Goal: Find specific page/section: Find specific page/section

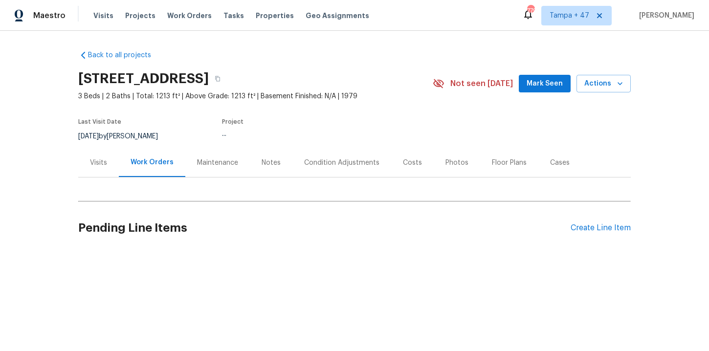
click at [164, 10] on div "Visits Projects Work Orders Tasks Properties Geo Assignments" at bounding box center [236, 16] width 287 height 20
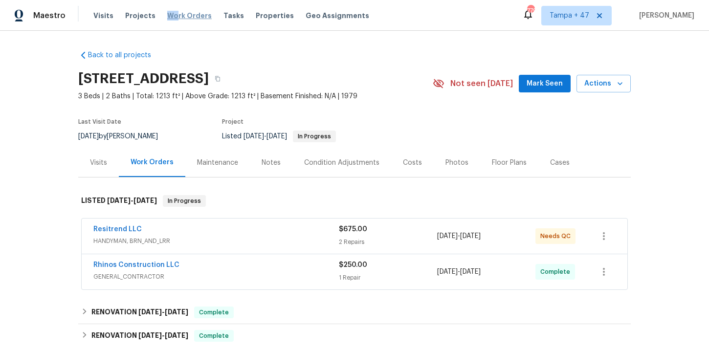
click at [169, 11] on span "Work Orders" at bounding box center [189, 16] width 44 height 10
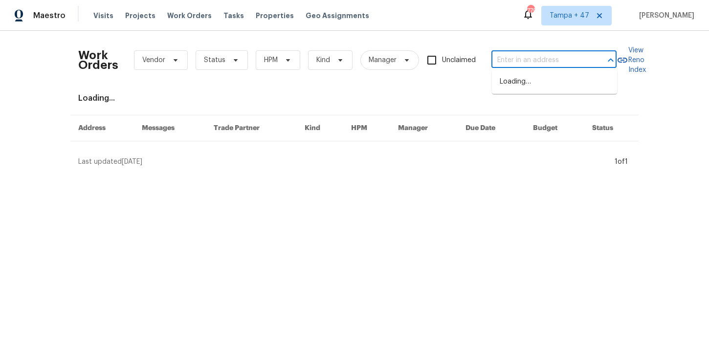
click at [537, 53] on input "text" at bounding box center [540, 60] width 98 height 15
type input "x"
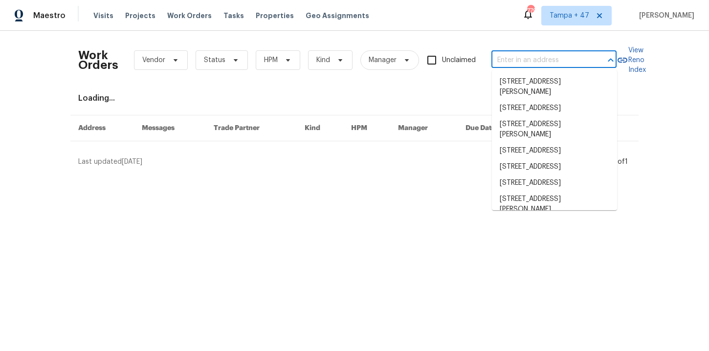
paste input "[STREET_ADDRESS]"
type input "[STREET_ADDRESS]"
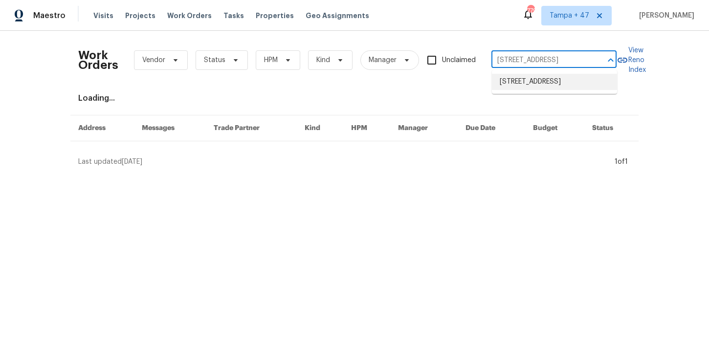
click at [529, 83] on li "[STREET_ADDRESS]" at bounding box center [554, 82] width 125 height 16
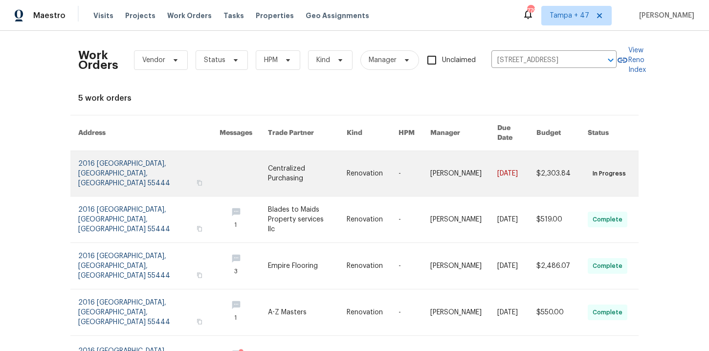
click at [108, 151] on link at bounding box center [148, 173] width 141 height 45
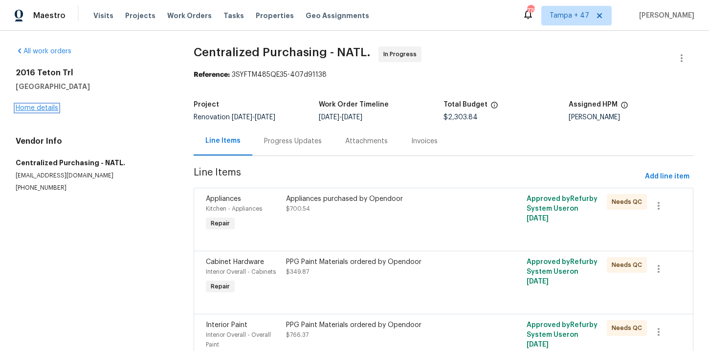
click at [45, 108] on link "Home details" at bounding box center [37, 108] width 43 height 7
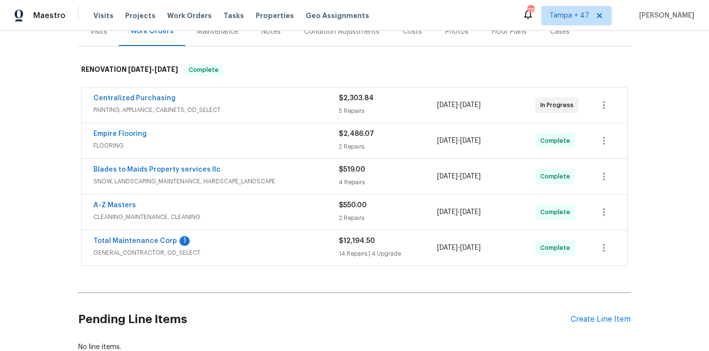
scroll to position [150, 0]
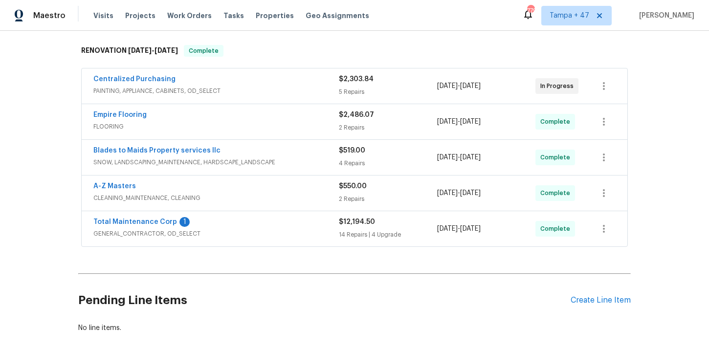
click at [261, 179] on div "A-Z Masters CLEANING_MAINTENANCE, CLEANING $550.00 2 Repairs [DATE] - [DATE] Co…" at bounding box center [355, 192] width 546 height 35
click at [263, 120] on div "Empire Flooring" at bounding box center [215, 116] width 245 height 12
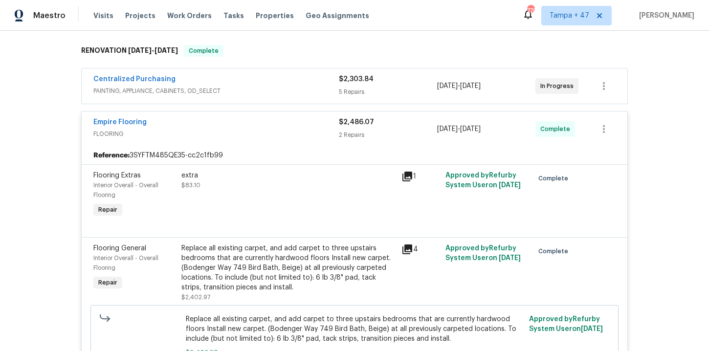
click at [259, 88] on span "PAINTING, APPLIANCE, CABINETS, OD_SELECT" at bounding box center [215, 91] width 245 height 10
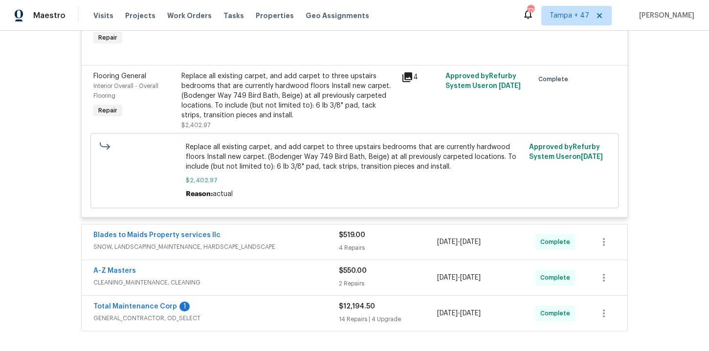
scroll to position [733, 0]
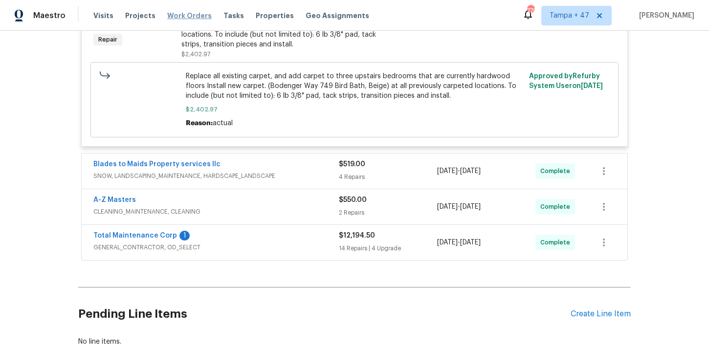
click at [189, 15] on span "Work Orders" at bounding box center [189, 16] width 44 height 10
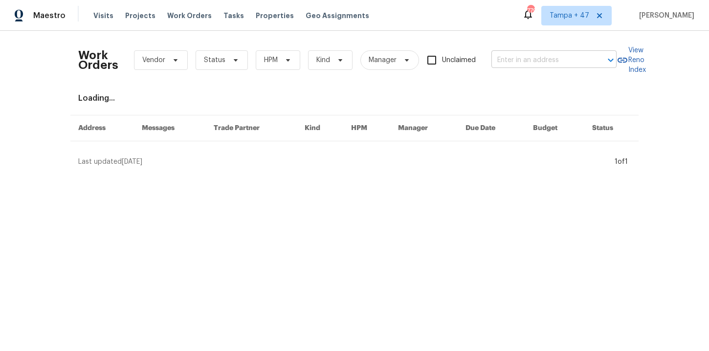
click at [524, 61] on input "text" at bounding box center [540, 60] width 98 height 15
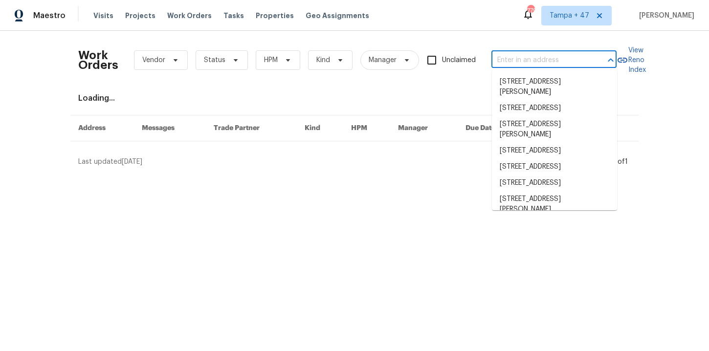
paste input "[STREET_ADDRESS]"
type input "[STREET_ADDRESS]"
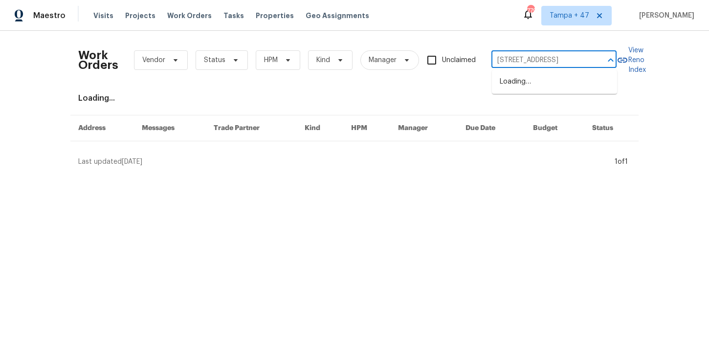
scroll to position [0, 31]
click at [531, 79] on li "[STREET_ADDRESS]" at bounding box center [554, 82] width 125 height 16
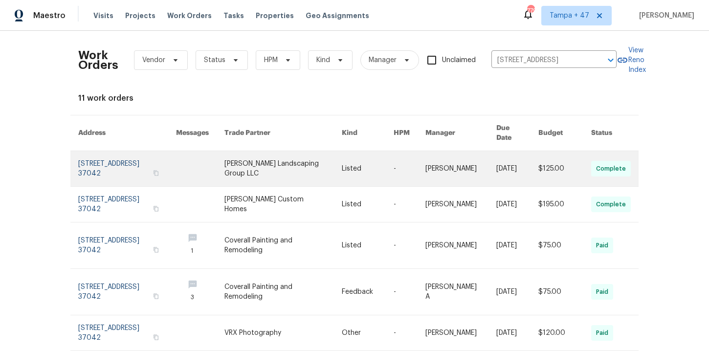
click at [118, 161] on link at bounding box center [127, 168] width 98 height 35
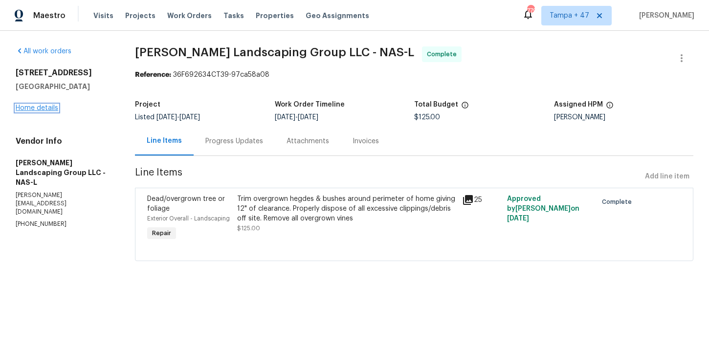
click at [48, 111] on link "Home details" at bounding box center [37, 108] width 43 height 7
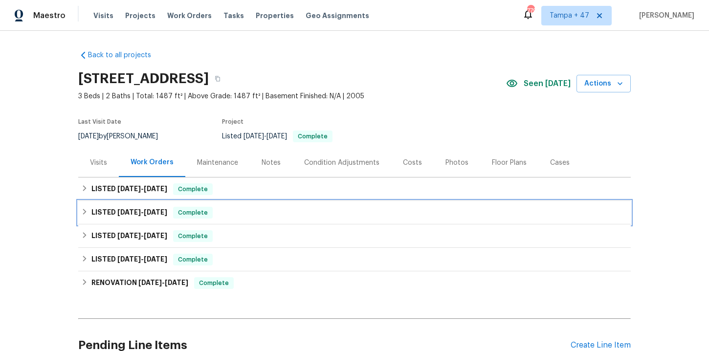
click at [255, 212] on div "LISTED [DATE] - [DATE] Complete" at bounding box center [354, 213] width 547 height 12
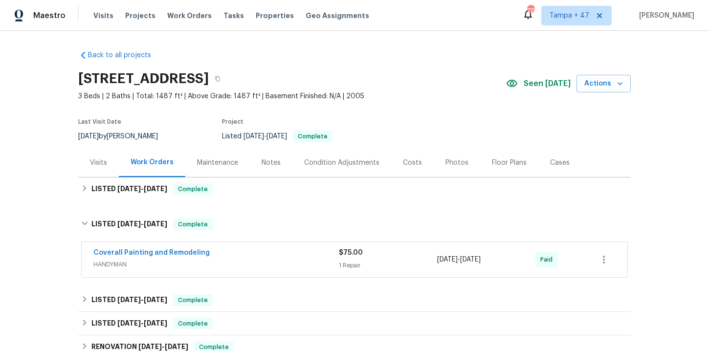
click at [248, 262] on span "HANDYMAN" at bounding box center [215, 265] width 245 height 10
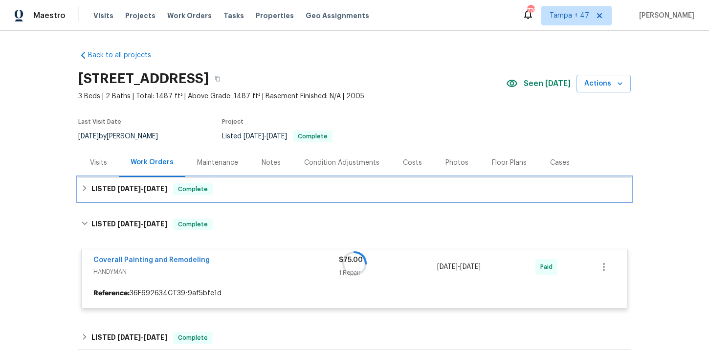
click at [253, 196] on div "LISTED [DATE] - [DATE] Complete" at bounding box center [354, 188] width 552 height 23
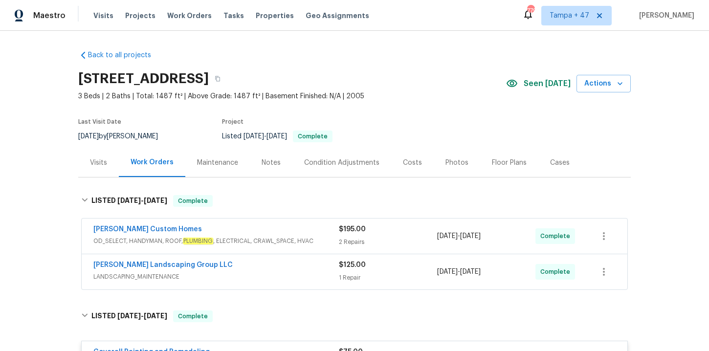
click at [257, 262] on div "[PERSON_NAME] Landscaping Group LLC" at bounding box center [215, 266] width 245 height 12
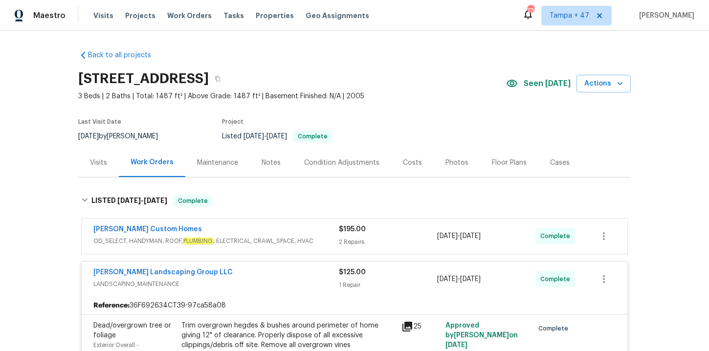
click at [268, 238] on span "OD_SELECT, HANDYMAN, ROOF, PLUMBING , ELECTRICAL, CRAWL_SPACE, HVAC" at bounding box center [215, 241] width 245 height 10
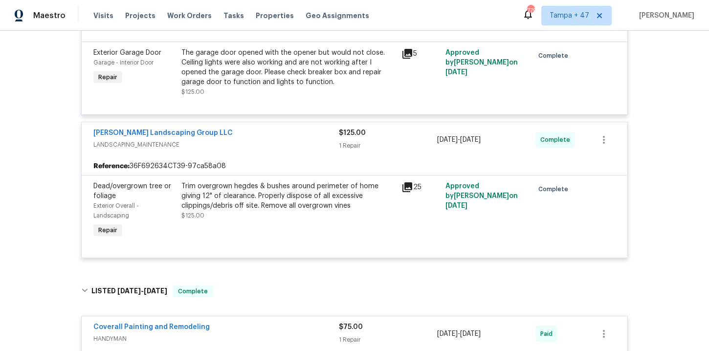
scroll to position [515, 0]
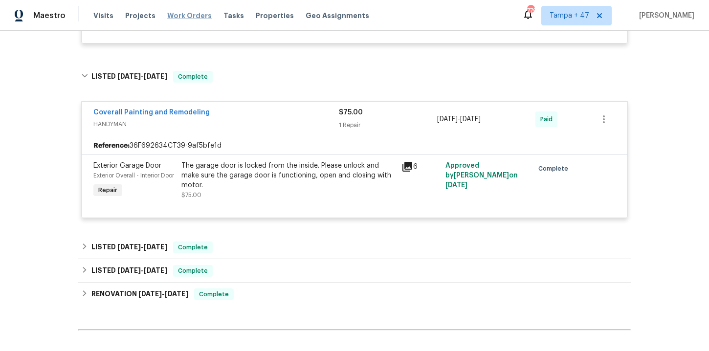
click at [182, 14] on span "Work Orders" at bounding box center [189, 16] width 44 height 10
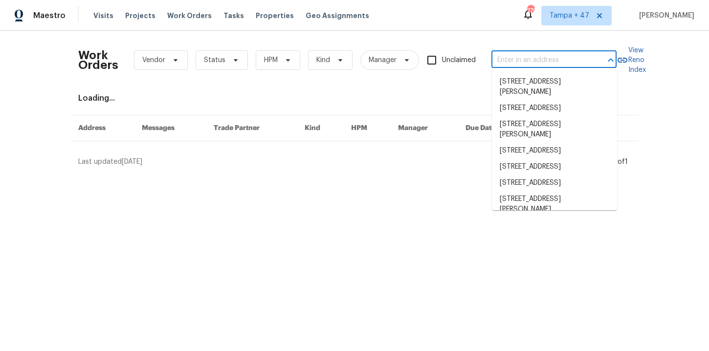
click at [512, 60] on input "text" at bounding box center [540, 60] width 98 height 15
paste input "[STREET_ADDRESS][PERSON_NAME]"
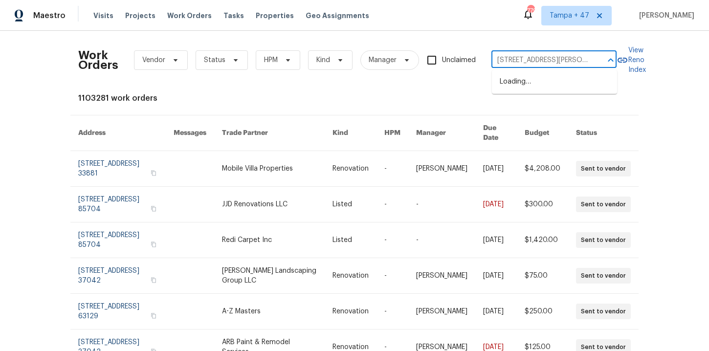
type input "[STREET_ADDRESS][PERSON_NAME]"
click at [529, 85] on li "[STREET_ADDRESS][PERSON_NAME]" at bounding box center [554, 87] width 125 height 26
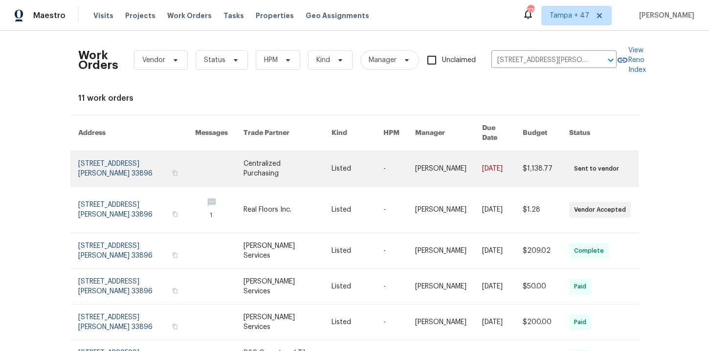
click at [109, 162] on link at bounding box center [136, 168] width 117 height 35
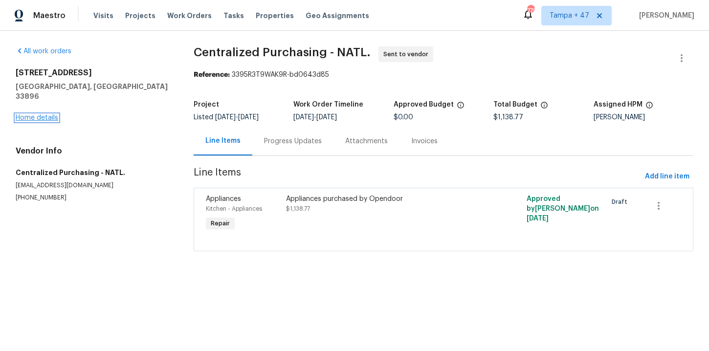
click at [39, 114] on link "Home details" at bounding box center [37, 117] width 43 height 7
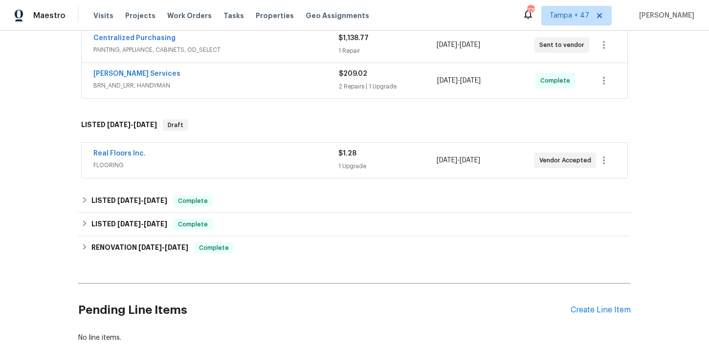
scroll to position [196, 0]
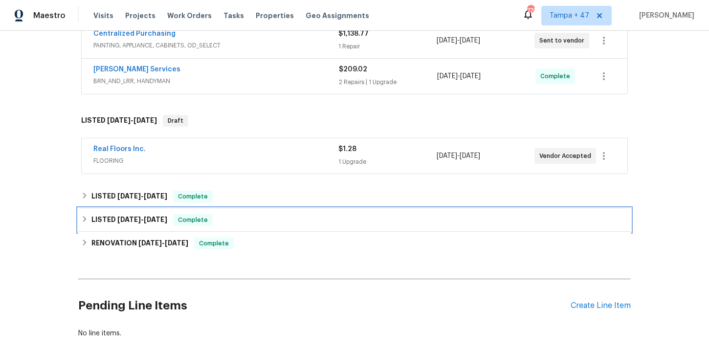
click at [236, 227] on div "LISTED [DATE] - [DATE] Complete" at bounding box center [354, 219] width 552 height 23
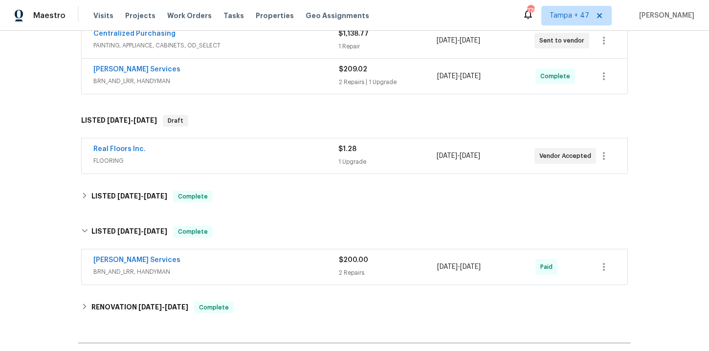
click at [250, 265] on div "[PERSON_NAME] Services" at bounding box center [215, 261] width 245 height 12
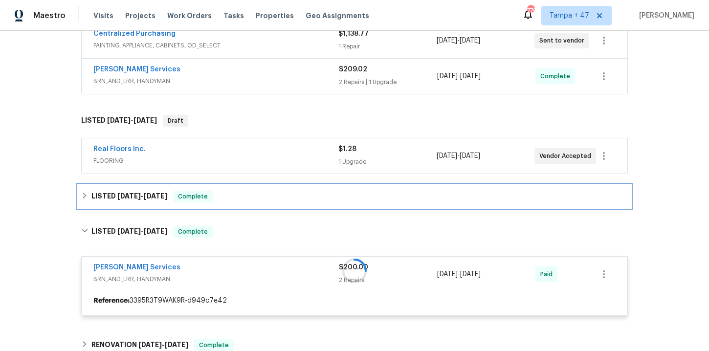
click at [250, 192] on div "LISTED [DATE] - [DATE] Complete" at bounding box center [354, 197] width 547 height 12
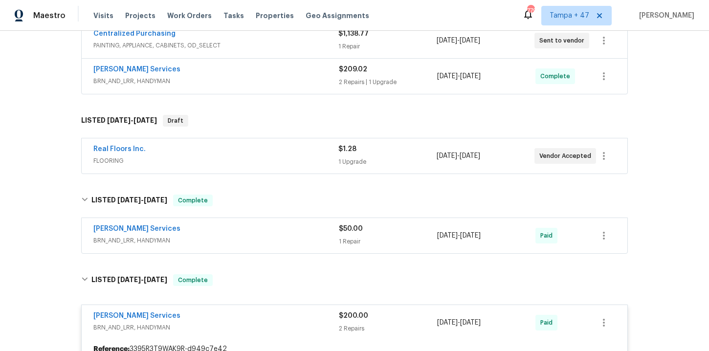
click at [263, 240] on span "BRN_AND_LRR, HANDYMAN" at bounding box center [215, 241] width 245 height 10
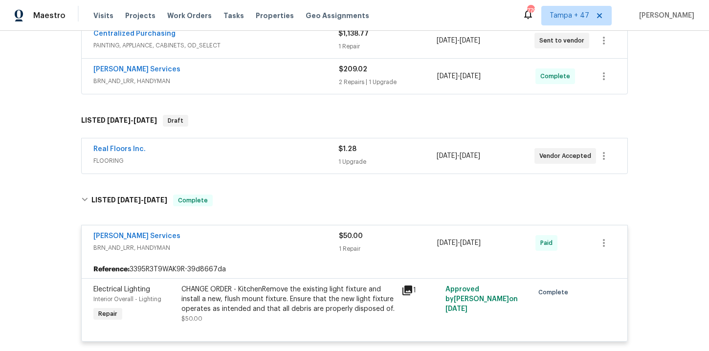
click at [264, 167] on div "Real Floors Inc. FLOORING" at bounding box center [215, 155] width 245 height 23
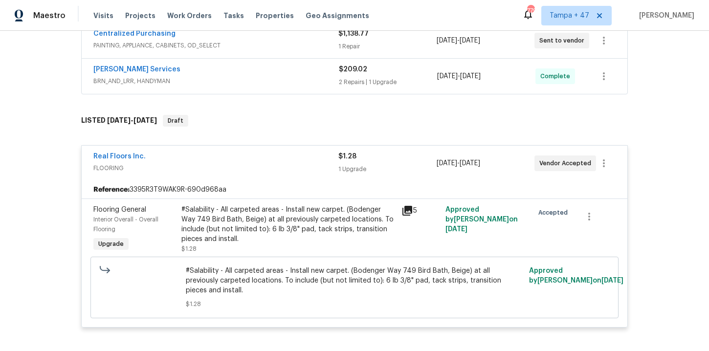
click at [260, 69] on div "[PERSON_NAME] Services" at bounding box center [215, 71] width 245 height 12
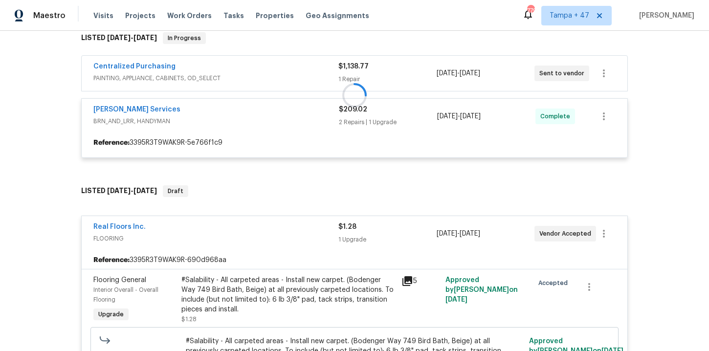
scroll to position [121, 0]
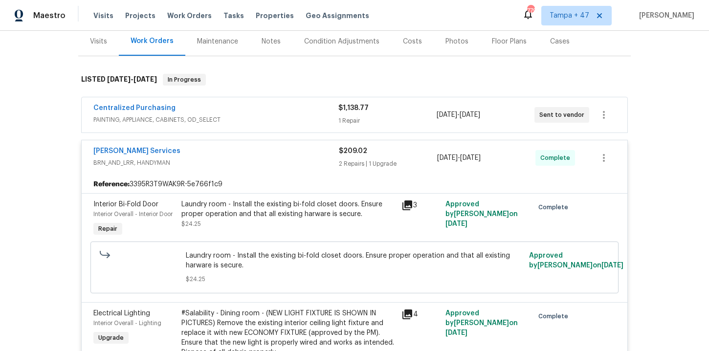
click at [264, 117] on span "PAINTING, APPLIANCE, CABINETS, OD_SELECT" at bounding box center [215, 120] width 245 height 10
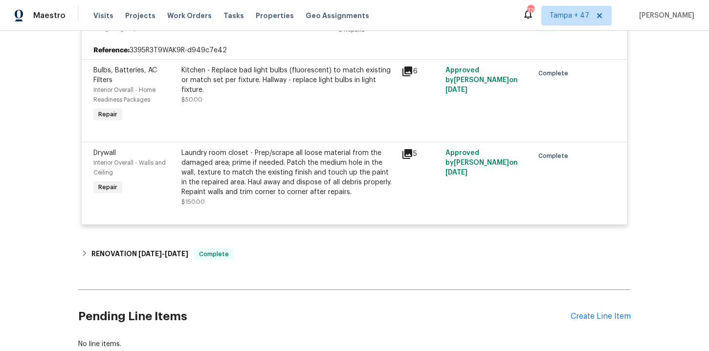
scroll to position [1277, 0]
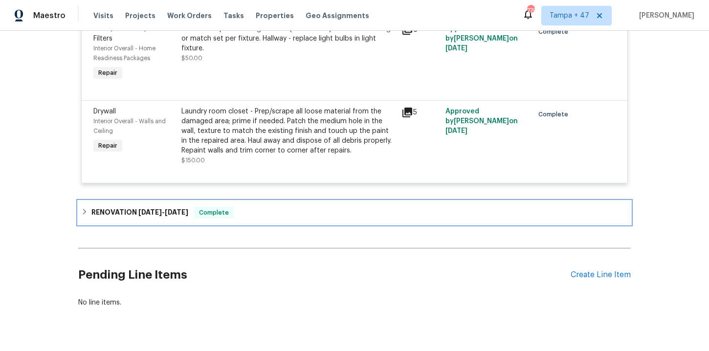
click at [270, 208] on div "RENOVATION [DATE] - [DATE] Complete" at bounding box center [354, 213] width 547 height 12
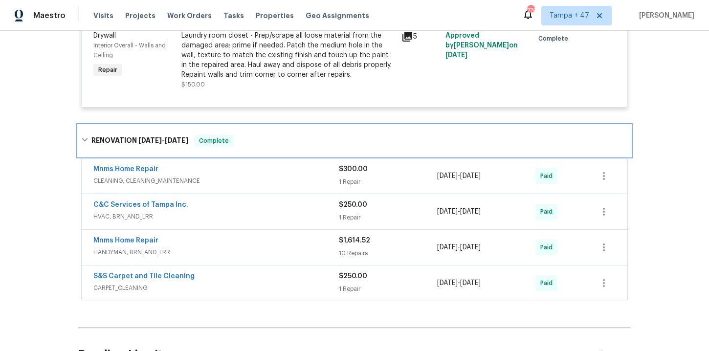
scroll to position [1354, 0]
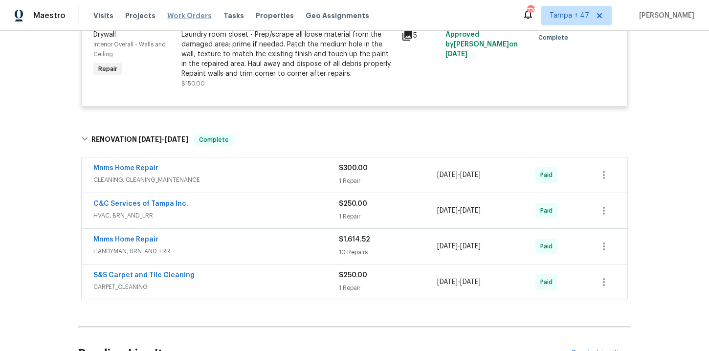
click at [183, 20] on span "Work Orders" at bounding box center [189, 16] width 44 height 10
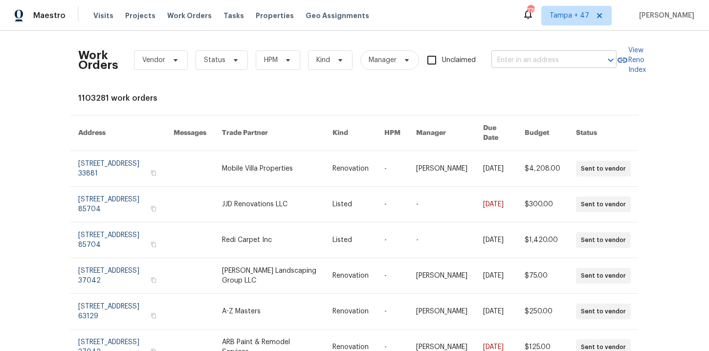
click at [513, 59] on input "text" at bounding box center [540, 60] width 98 height 15
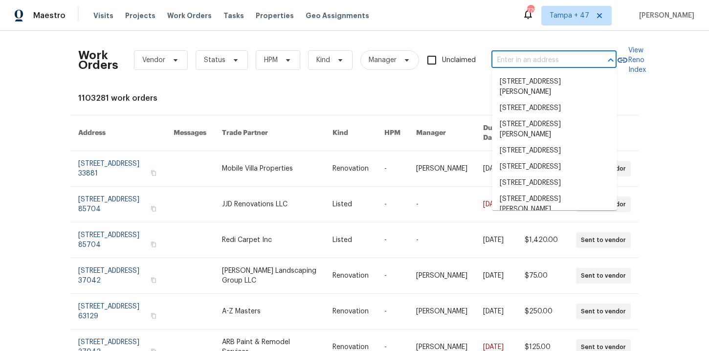
paste input "[STREET_ADDRESS][US_STATE][PERSON_NAME]"
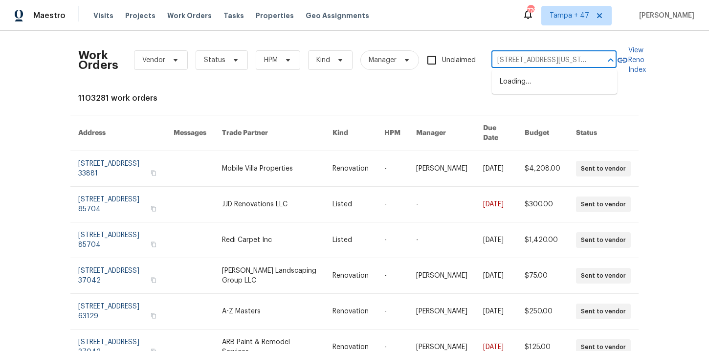
type input "[STREET_ADDRESS][US_STATE][PERSON_NAME]"
click at [527, 77] on li "[STREET_ADDRESS][US_STATE]" at bounding box center [554, 82] width 125 height 16
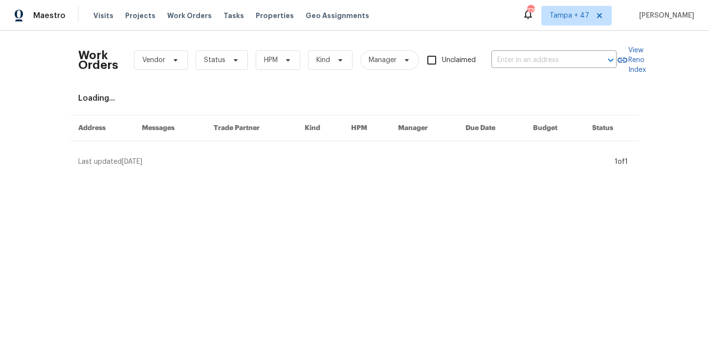
type input "[STREET_ADDRESS][US_STATE]"
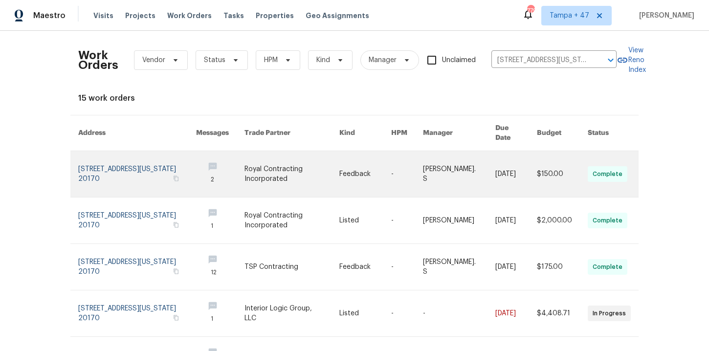
click at [118, 160] on link at bounding box center [137, 174] width 118 height 46
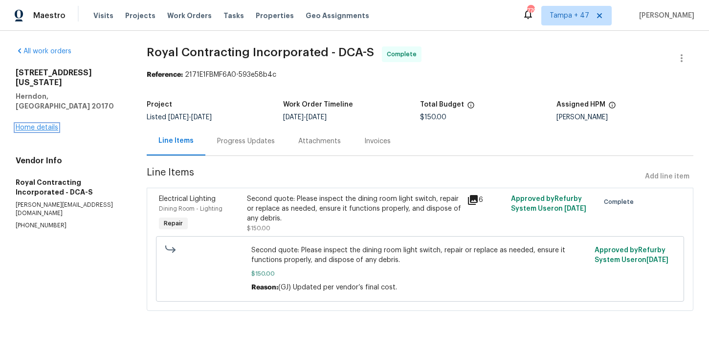
click at [40, 124] on link "Home details" at bounding box center [37, 127] width 43 height 7
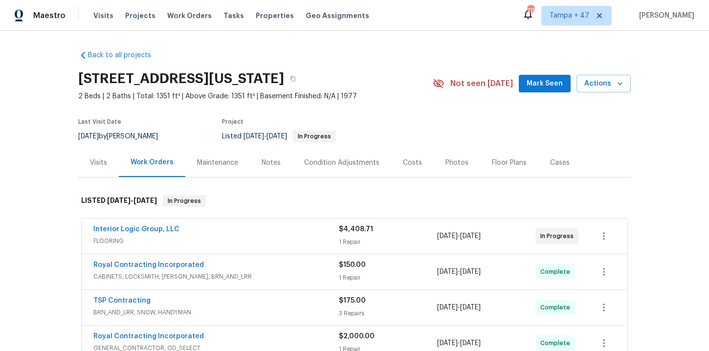
scroll to position [132, 0]
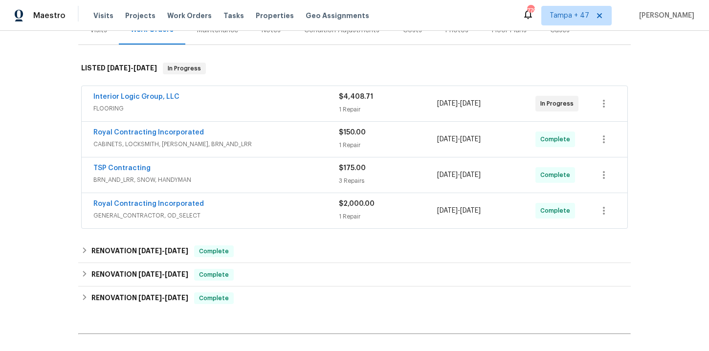
click at [251, 203] on div "Royal Contracting Incorporated" at bounding box center [215, 205] width 245 height 12
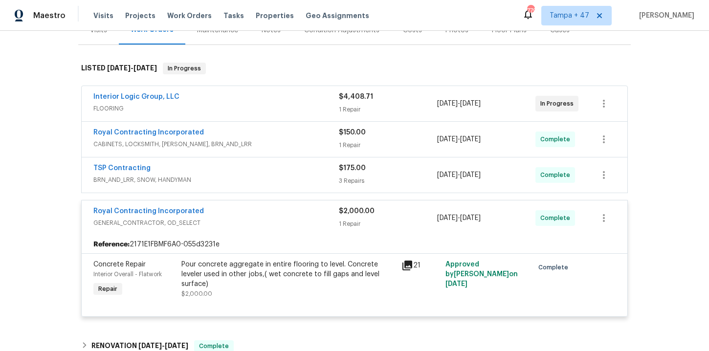
click at [241, 176] on span "BRN_AND_LRR, SNOW, HANDYMAN" at bounding box center [215, 180] width 245 height 10
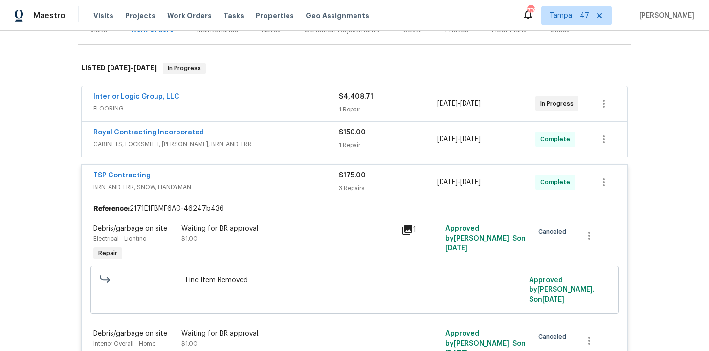
click at [259, 144] on span "CABINETS, LOCKSMITH, [PERSON_NAME], BRN_AND_LRR" at bounding box center [215, 144] width 245 height 10
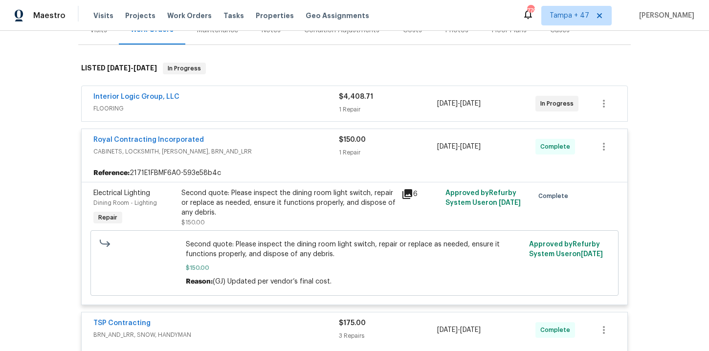
click at [261, 107] on span "FLOORING" at bounding box center [215, 109] width 245 height 10
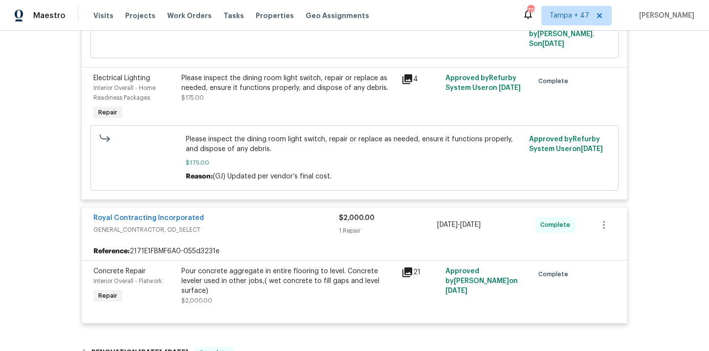
scroll to position [810, 0]
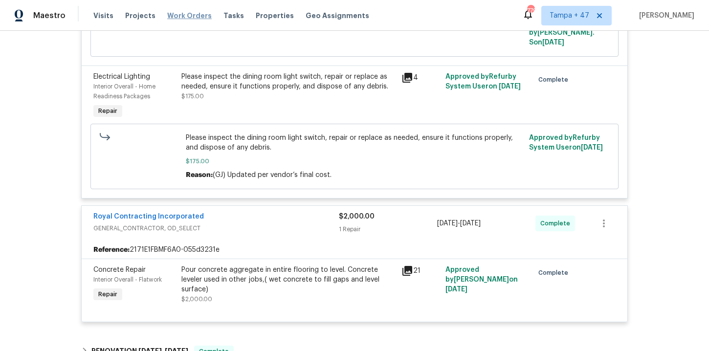
click at [194, 15] on span "Work Orders" at bounding box center [189, 16] width 44 height 10
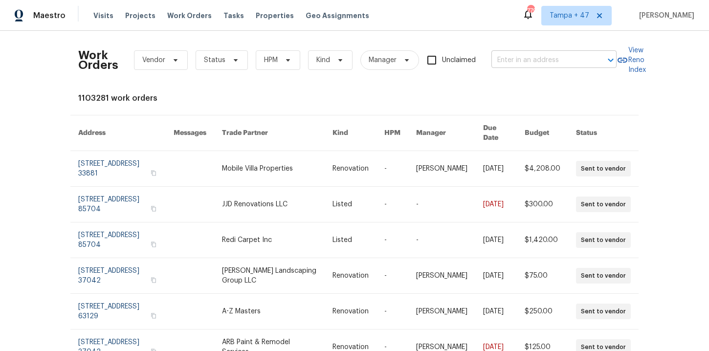
click at [546, 58] on input "text" at bounding box center [540, 60] width 98 height 15
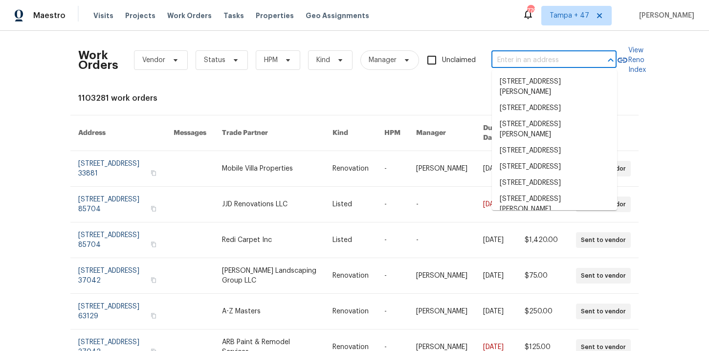
paste input "[STREET_ADDRESS]"
type input "[STREET_ADDRESS]"
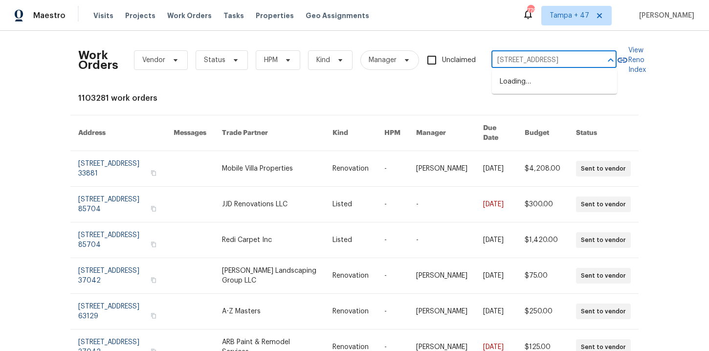
scroll to position [0, 66]
click at [531, 88] on li "[STREET_ADDRESS]" at bounding box center [554, 82] width 125 height 16
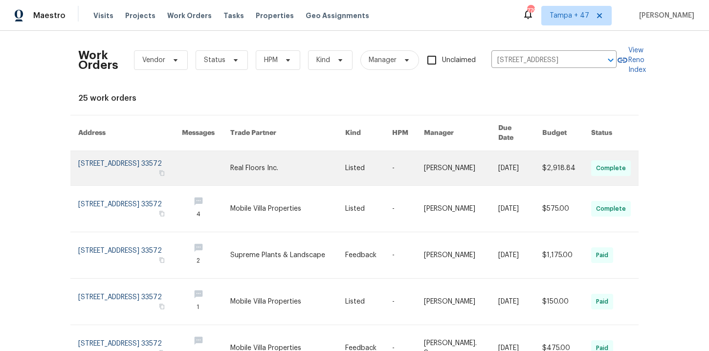
click at [106, 160] on link at bounding box center [130, 168] width 104 height 34
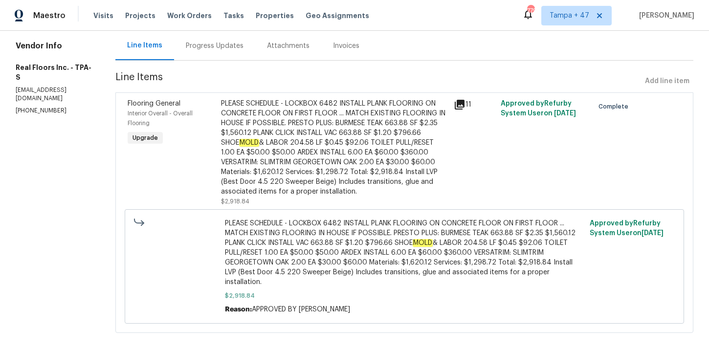
scroll to position [31, 0]
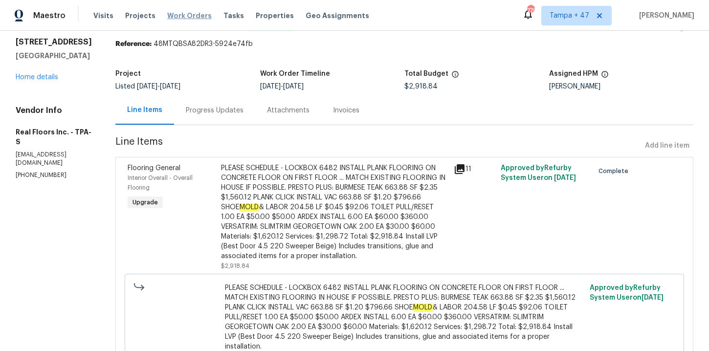
click at [188, 13] on span "Work Orders" at bounding box center [189, 16] width 44 height 10
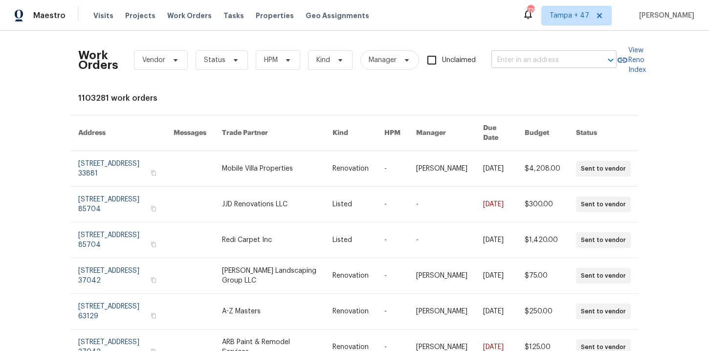
click at [525, 61] on input "text" at bounding box center [540, 60] width 98 height 15
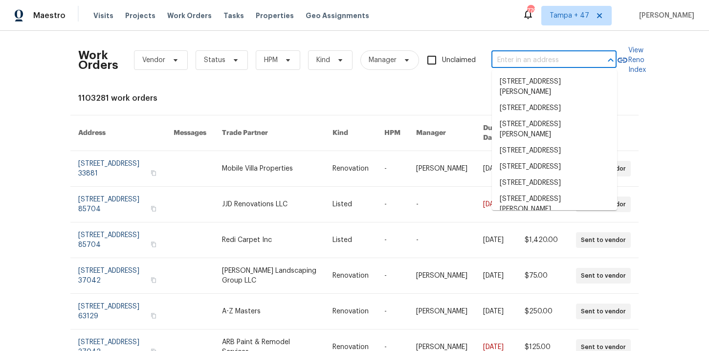
paste input "[STREET_ADDRESS]"
type input "[STREET_ADDRESS]"
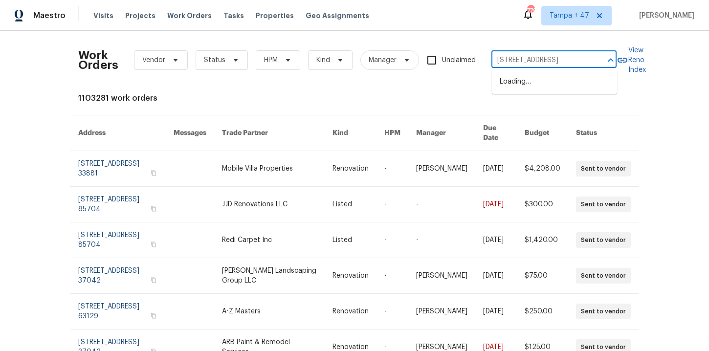
scroll to position [0, 8]
click at [541, 87] on li "[STREET_ADDRESS]" at bounding box center [554, 82] width 125 height 16
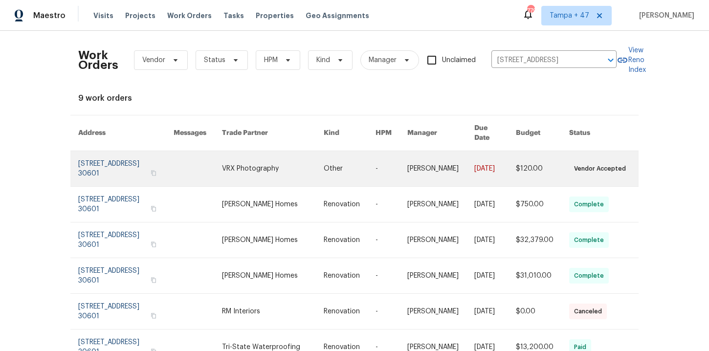
click at [112, 156] on link at bounding box center [125, 168] width 95 height 35
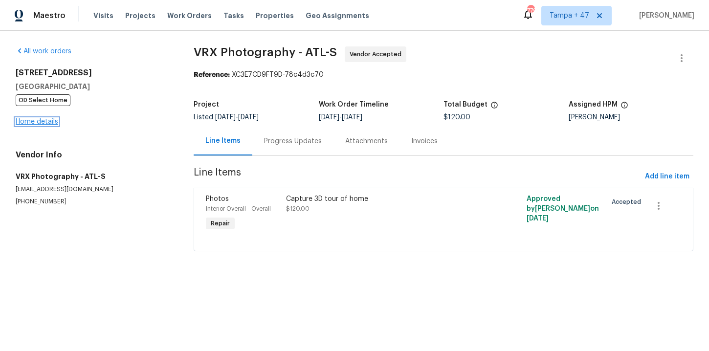
click at [36, 121] on link "Home details" at bounding box center [37, 121] width 43 height 7
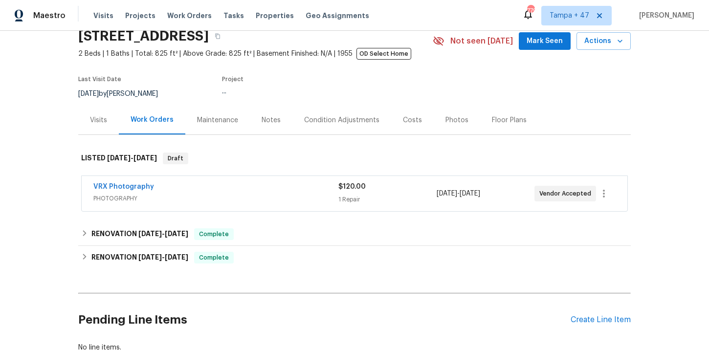
scroll to position [50, 0]
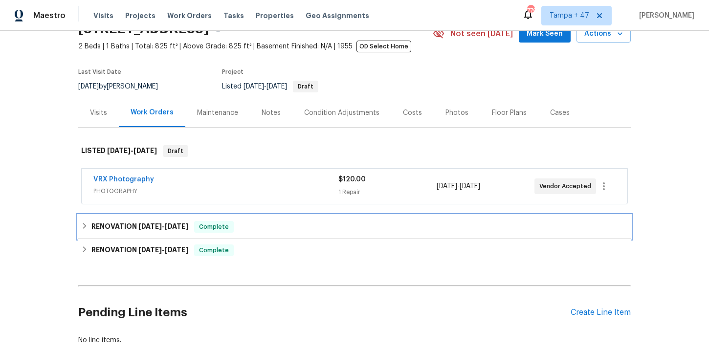
click at [248, 228] on div "RENOVATION [DATE] - [DATE] Complete" at bounding box center [354, 227] width 547 height 12
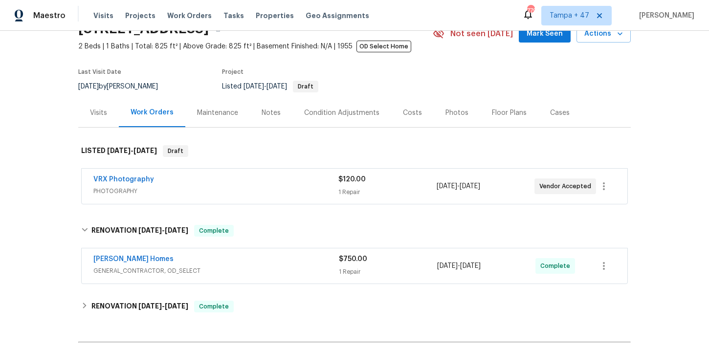
click at [260, 260] on div "[PERSON_NAME] Homes" at bounding box center [215, 260] width 245 height 12
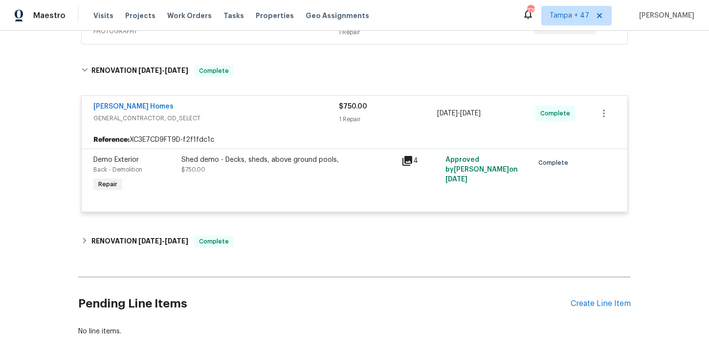
scroll to position [262, 0]
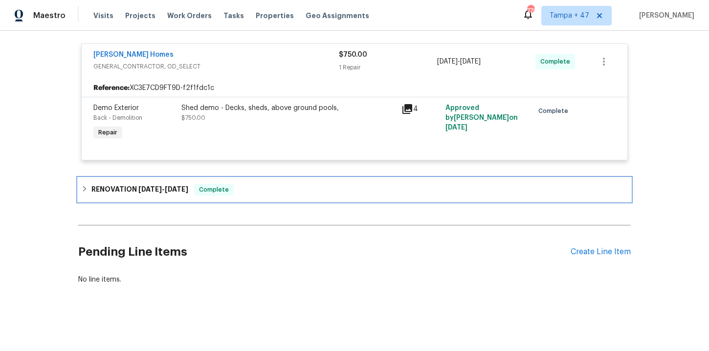
click at [250, 188] on div "RENOVATION [DATE] - [DATE] Complete" at bounding box center [354, 190] width 547 height 12
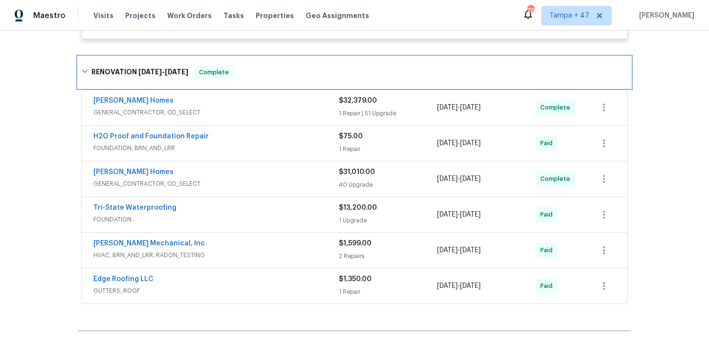
scroll to position [315, 0]
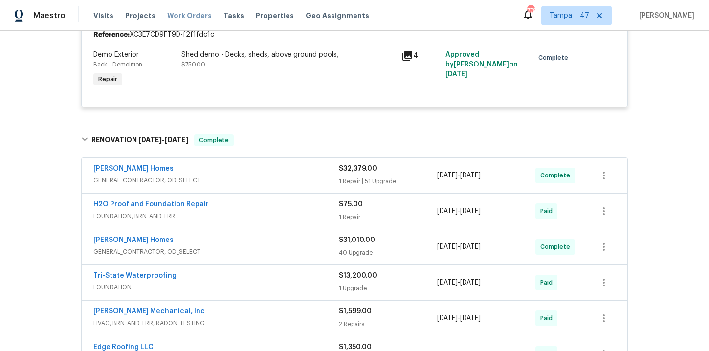
click at [183, 12] on span "Work Orders" at bounding box center [189, 16] width 44 height 10
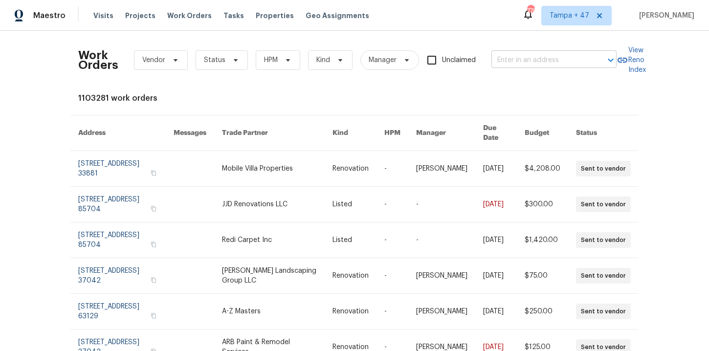
click at [522, 60] on input "text" at bounding box center [540, 60] width 98 height 15
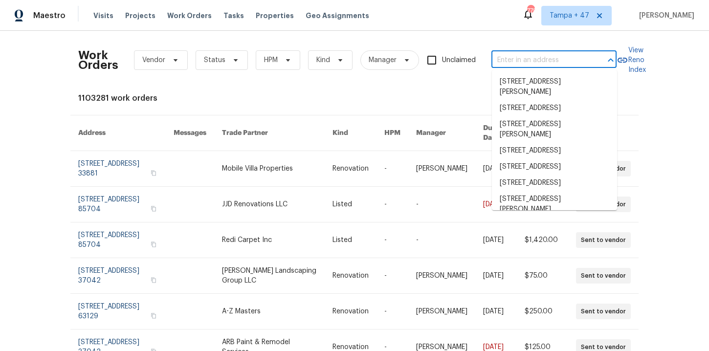
paste input "[STREET_ADDRESS][PERSON_NAME]"
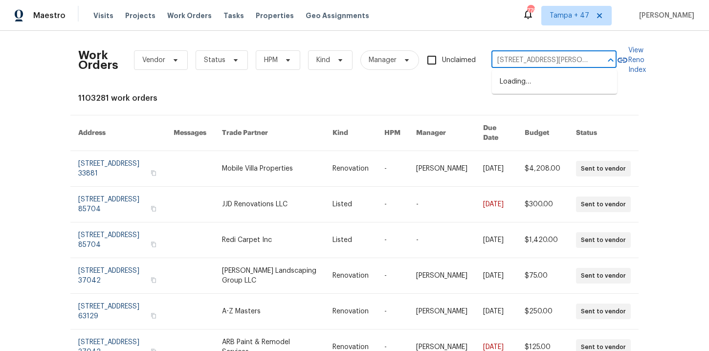
type input "[STREET_ADDRESS][PERSON_NAME]"
click at [531, 88] on li "[STREET_ADDRESS][PERSON_NAME]" at bounding box center [554, 87] width 125 height 26
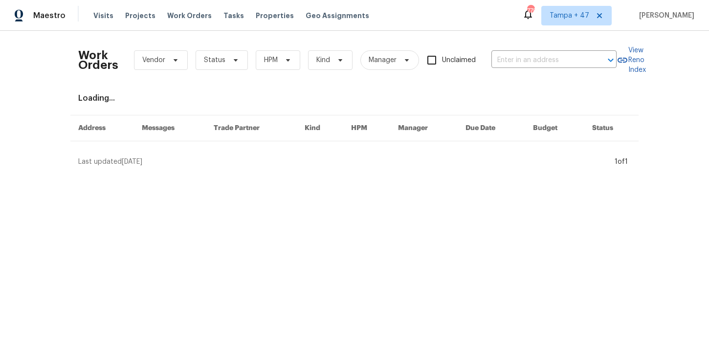
type input "[STREET_ADDRESS][PERSON_NAME]"
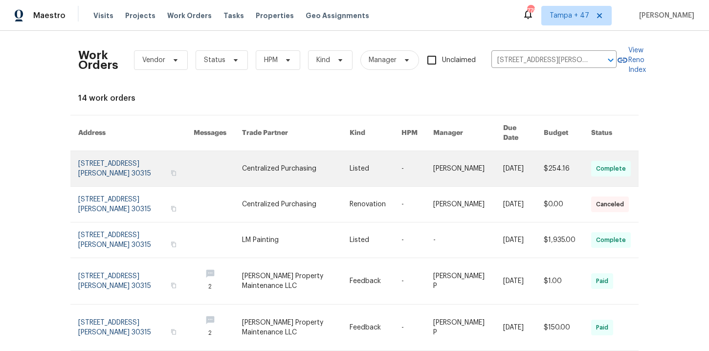
click at [118, 161] on link at bounding box center [135, 168] width 115 height 35
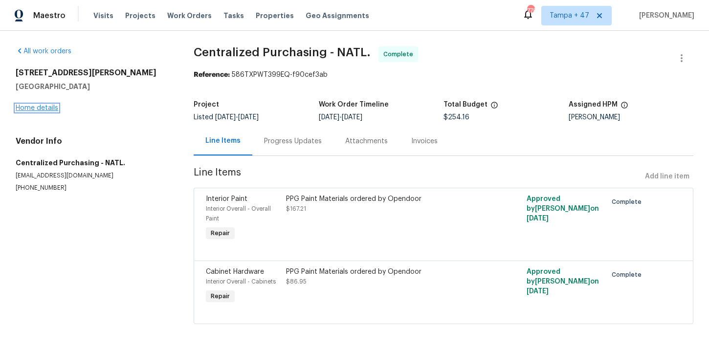
click at [37, 108] on link "Home details" at bounding box center [37, 108] width 43 height 7
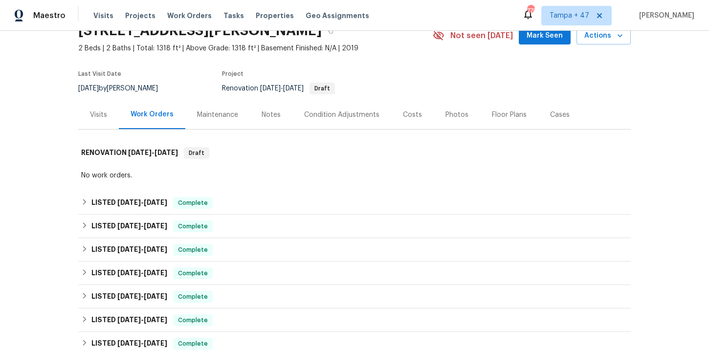
scroll to position [82, 0]
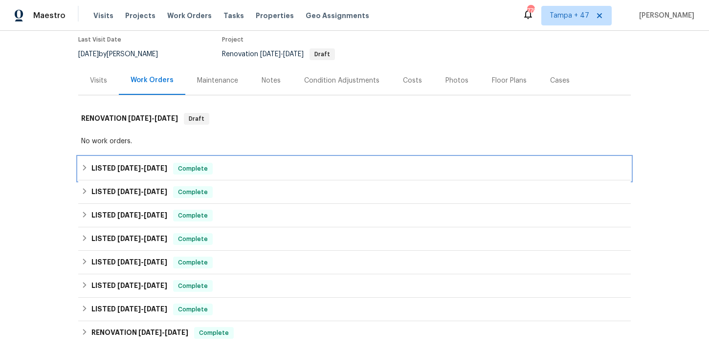
click at [251, 171] on div "LISTED [DATE] - [DATE] Complete" at bounding box center [354, 169] width 547 height 12
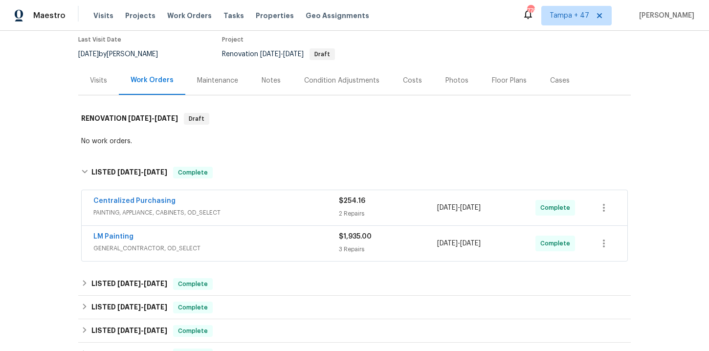
click at [252, 243] on span "GENERAL_CONTRACTOR, OD_SELECT" at bounding box center [215, 248] width 245 height 10
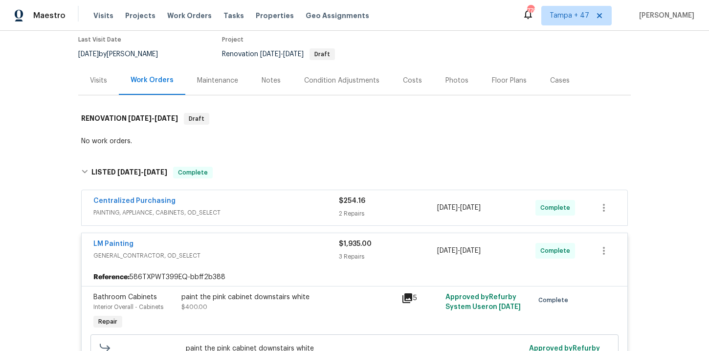
click at [253, 201] on div "Centralized Purchasing" at bounding box center [215, 202] width 245 height 12
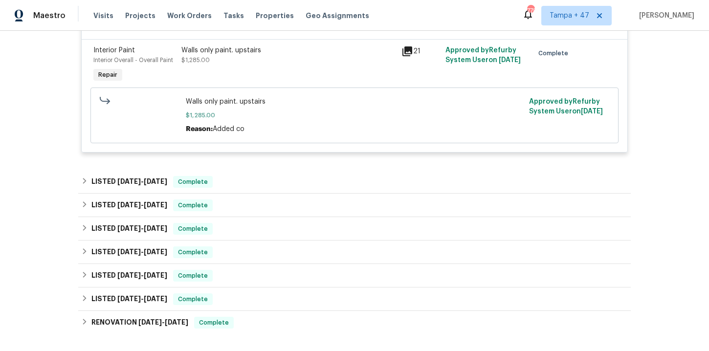
scroll to position [875, 0]
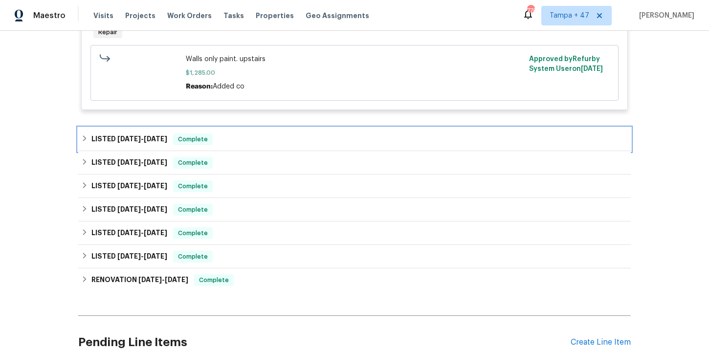
click at [234, 134] on div "LISTED [DATE] - [DATE] Complete" at bounding box center [354, 139] width 552 height 23
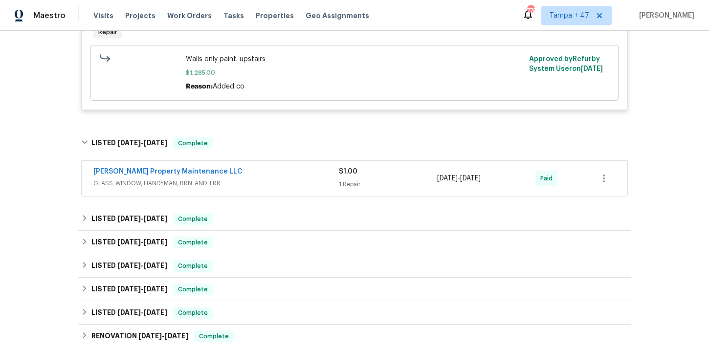
click at [245, 184] on span "GLASS_WINDOW, HANDYMAN, BRN_AND_LRR" at bounding box center [215, 183] width 245 height 10
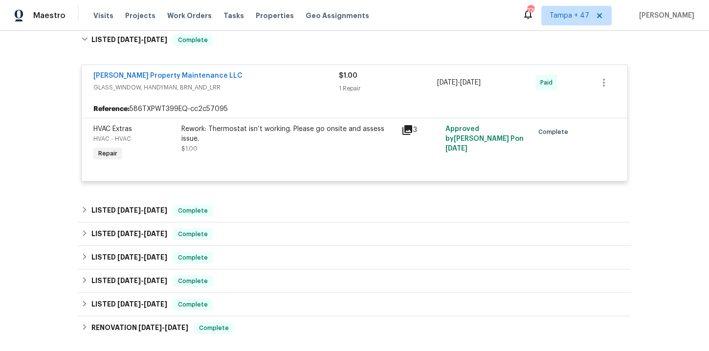
scroll to position [1018, 0]
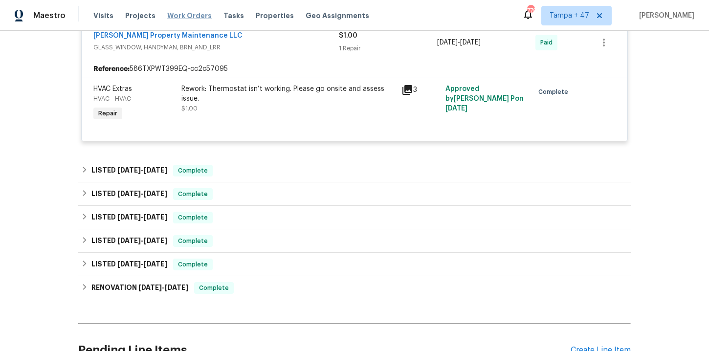
click at [191, 17] on span "Work Orders" at bounding box center [189, 16] width 44 height 10
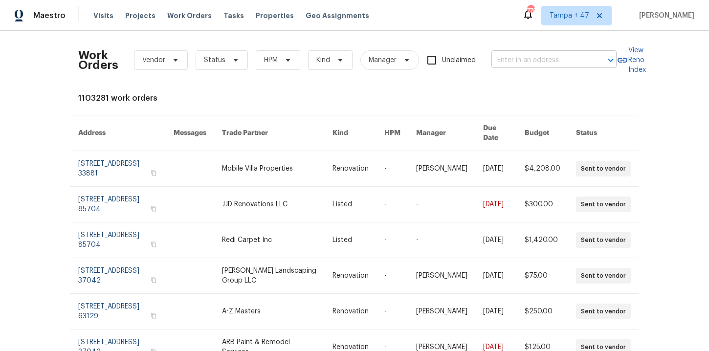
click at [512, 60] on input "text" at bounding box center [540, 60] width 98 height 15
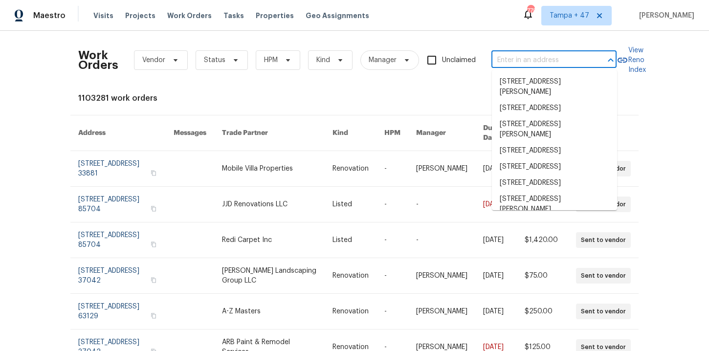
paste input "[STREET_ADDRESS]"
type input "[STREET_ADDRESS]"
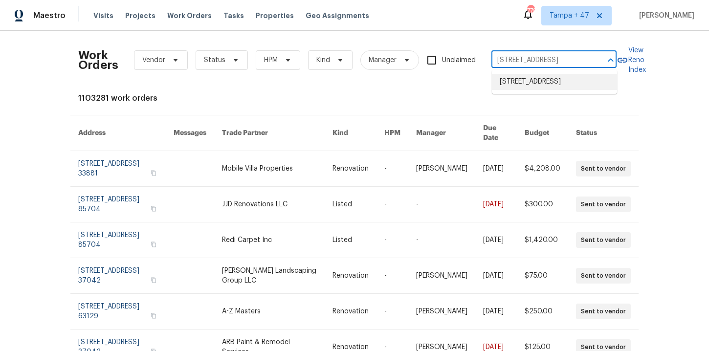
click at [523, 79] on li "[STREET_ADDRESS]" at bounding box center [554, 82] width 125 height 16
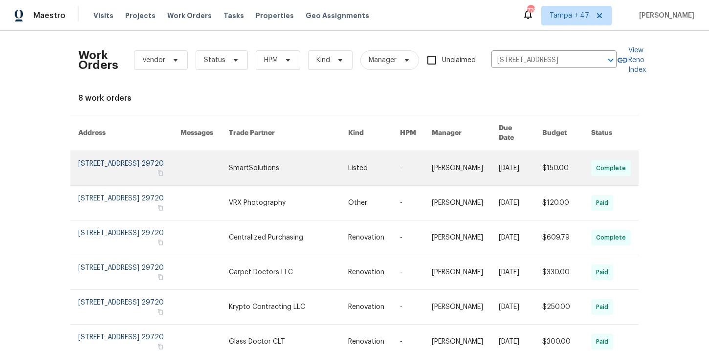
click at [112, 164] on link at bounding box center [129, 168] width 102 height 34
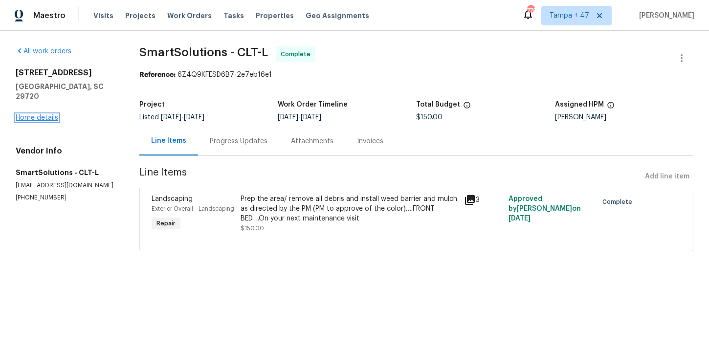
click at [41, 114] on link "Home details" at bounding box center [37, 117] width 43 height 7
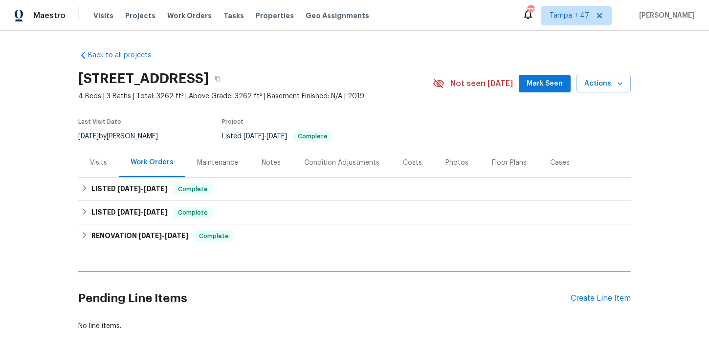
scroll to position [23, 0]
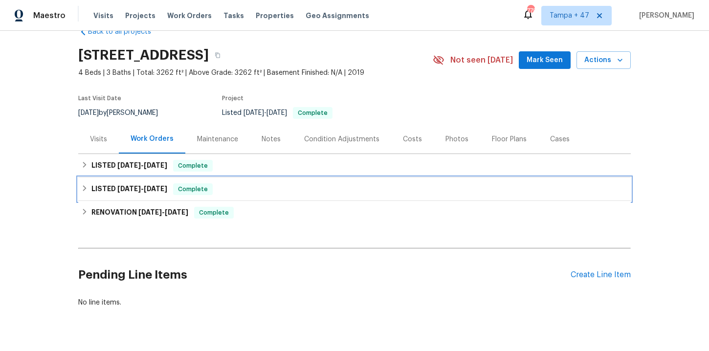
click at [272, 188] on div "LISTED [DATE] - [DATE] Complete" at bounding box center [354, 189] width 547 height 12
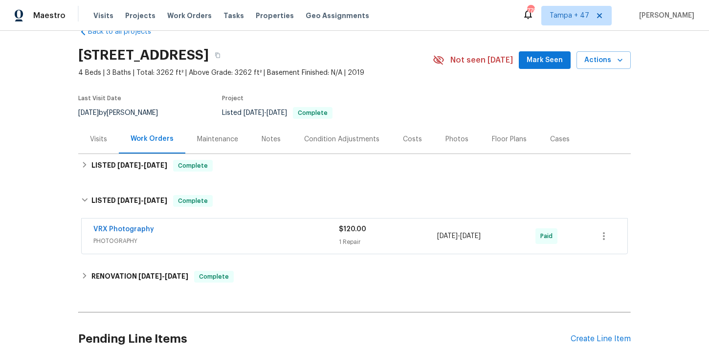
click at [268, 237] on span "PHOTOGRAPHY" at bounding box center [215, 241] width 245 height 10
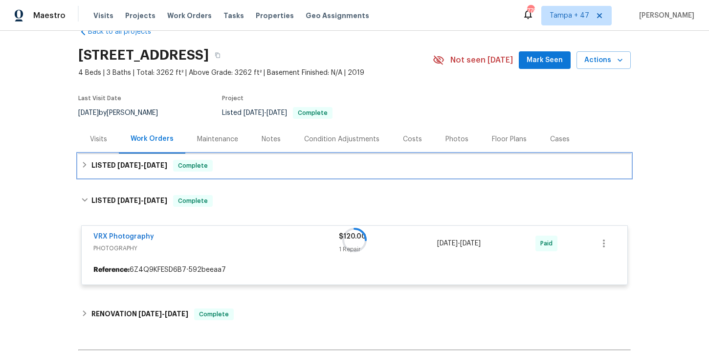
click at [259, 175] on div "LISTED [DATE] - [DATE] Complete" at bounding box center [354, 165] width 552 height 23
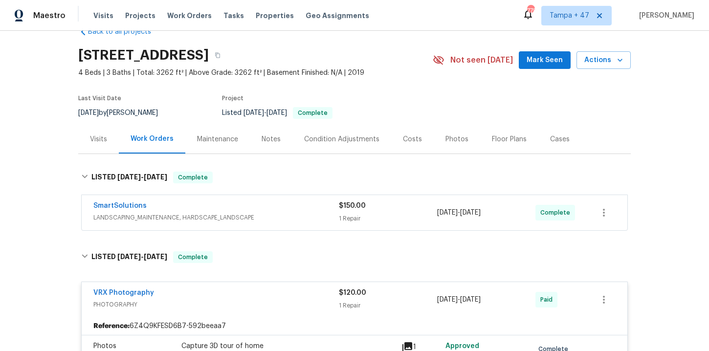
click at [268, 212] on div "SmartSolutions" at bounding box center [215, 207] width 245 height 12
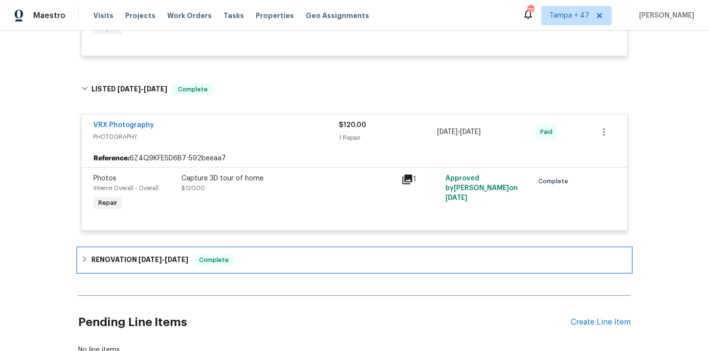
click at [258, 258] on div "RENOVATION [DATE] - [DATE] Complete" at bounding box center [354, 260] width 547 height 12
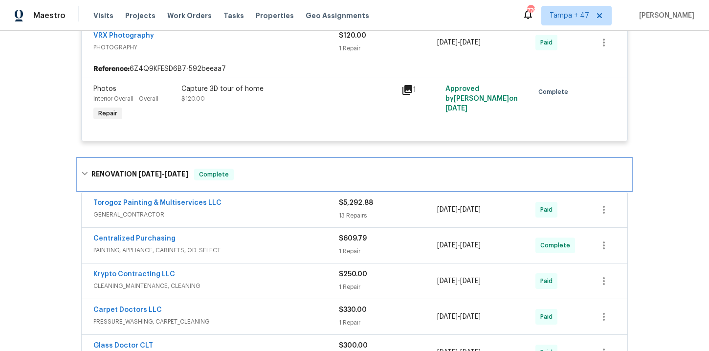
scroll to position [478, 0]
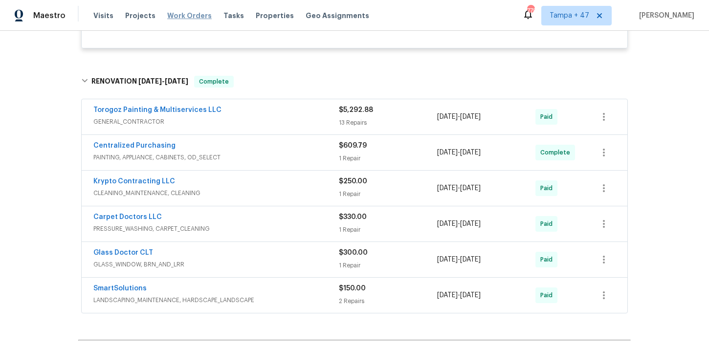
click at [185, 15] on span "Work Orders" at bounding box center [189, 16] width 44 height 10
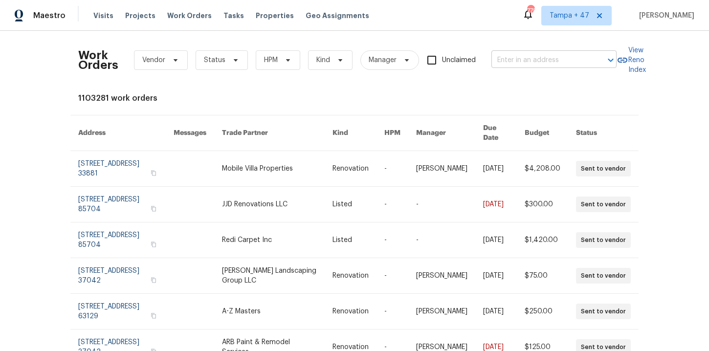
click at [555, 63] on input "text" at bounding box center [540, 60] width 98 height 15
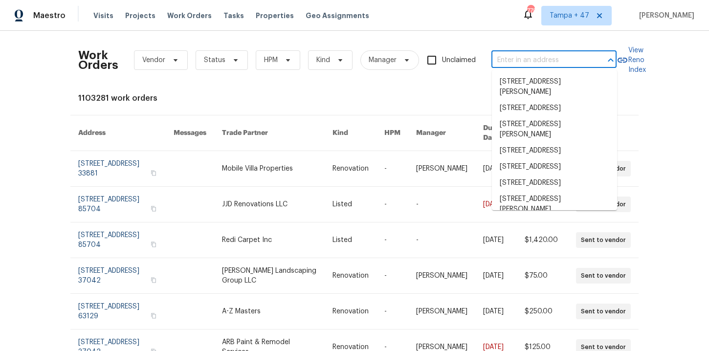
paste input "[STREET_ADDRESS][PERSON_NAME]"
type input "[STREET_ADDRESS][PERSON_NAME]"
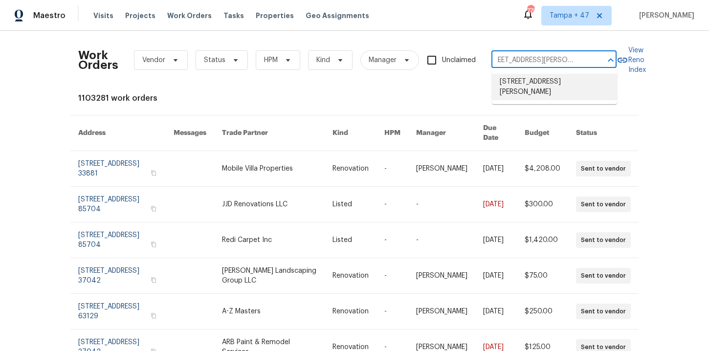
click at [546, 84] on li "[STREET_ADDRESS][PERSON_NAME]" at bounding box center [554, 87] width 125 height 26
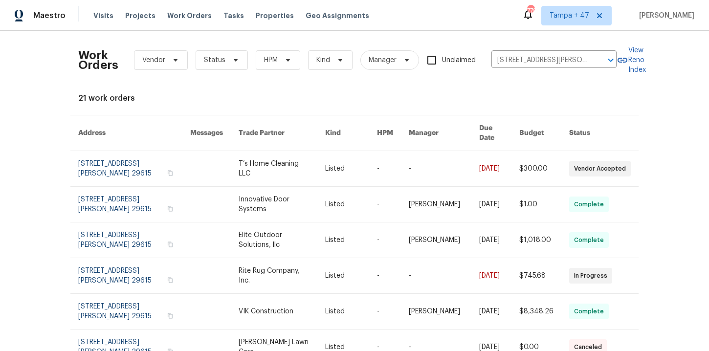
click at [107, 159] on link at bounding box center [134, 168] width 112 height 35
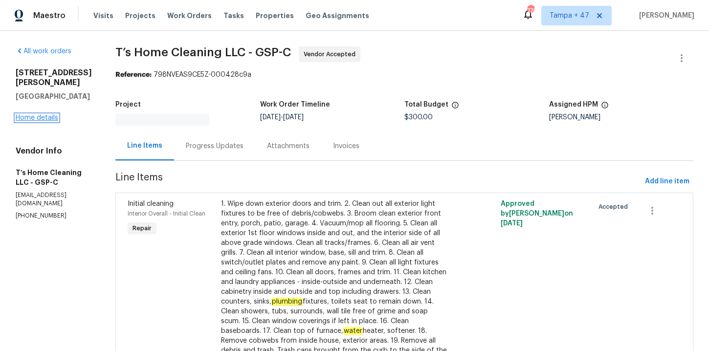
click at [42, 114] on link "Home details" at bounding box center [37, 117] width 43 height 7
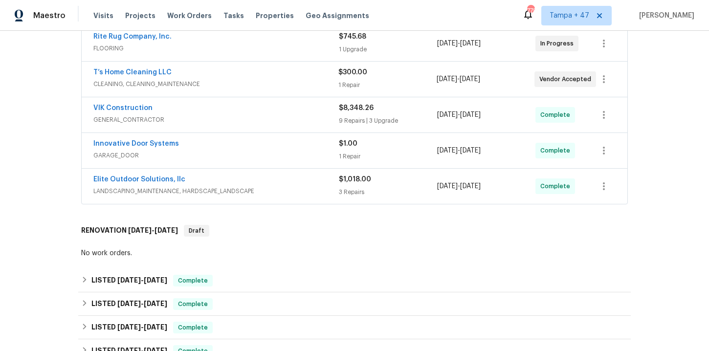
scroll to position [315, 0]
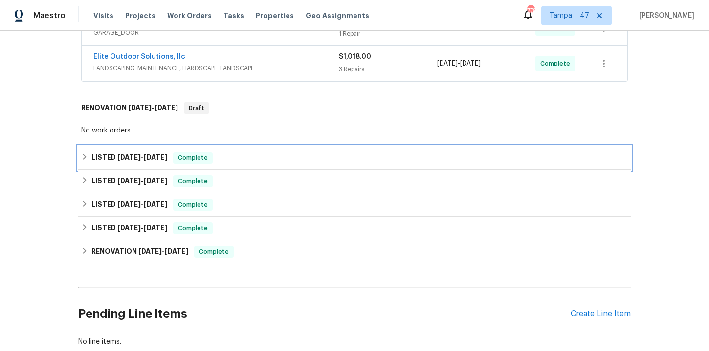
click at [256, 152] on div "LISTED [DATE] - [DATE] Complete" at bounding box center [354, 158] width 547 height 12
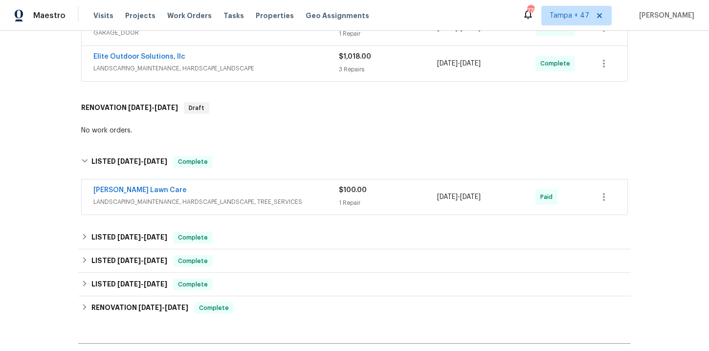
click at [258, 181] on div "[PERSON_NAME] Lawn Care LANDSCAPING_MAINTENANCE, HARDSCAPE_LANDSCAPE, TREE_SERV…" at bounding box center [355, 196] width 546 height 35
click at [263, 196] on div "[PERSON_NAME] Lawn Care" at bounding box center [215, 191] width 245 height 12
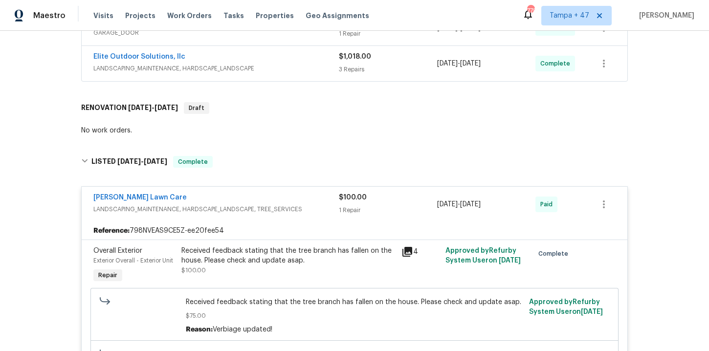
click at [281, 62] on div "Elite Outdoor Solutions, llc" at bounding box center [215, 58] width 245 height 12
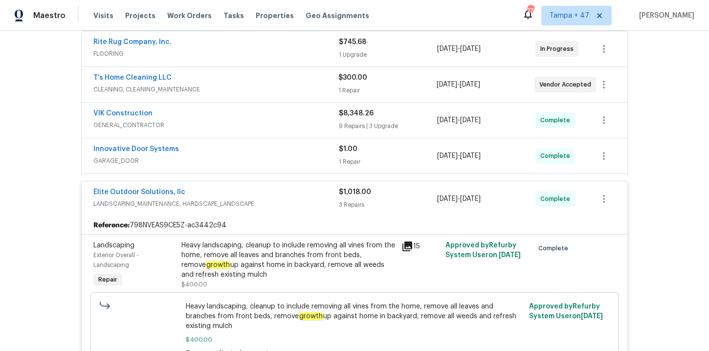
scroll to position [177, 0]
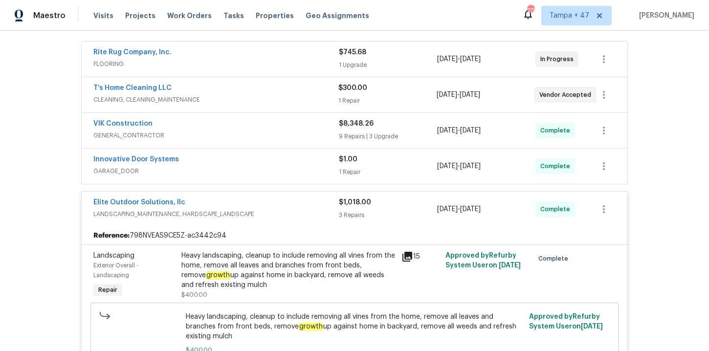
click at [285, 118] on div "VIK Construction GENERAL_CONTRACTOR $8,348.26 9 Repairs | 3 Upgrade [DATE] - [D…" at bounding box center [355, 130] width 546 height 35
click at [276, 177] on div "Innovative Door Systems GARAGE_DOOR" at bounding box center [215, 165] width 245 height 23
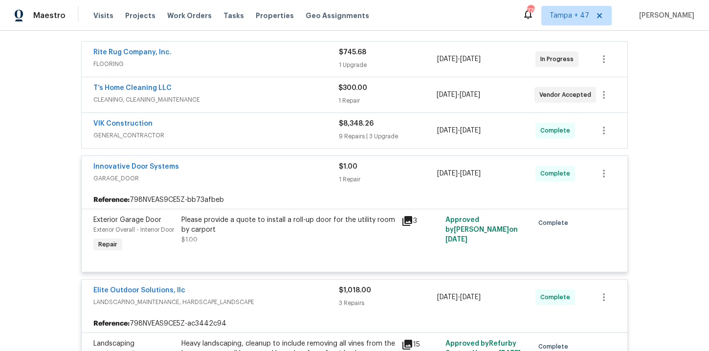
click at [270, 129] on div "VIK Construction" at bounding box center [215, 125] width 245 height 12
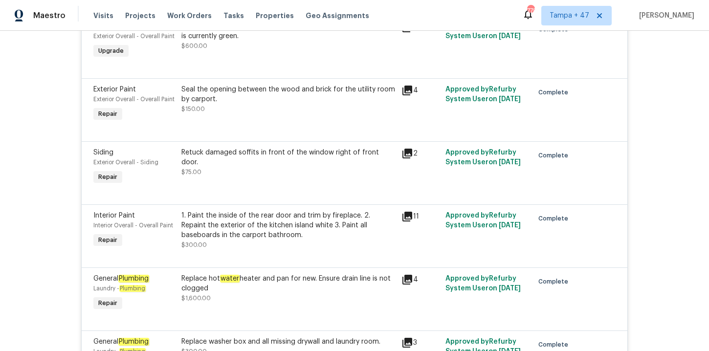
scroll to position [915, 0]
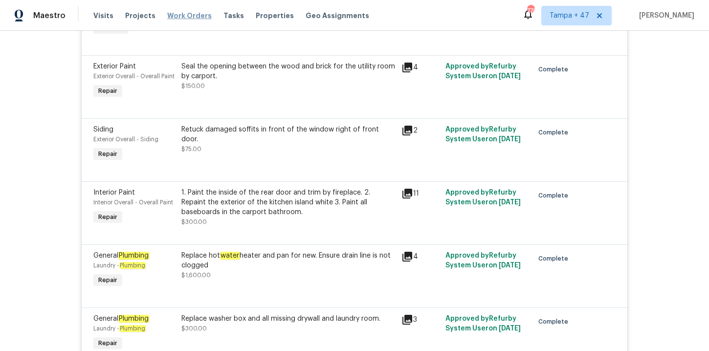
click at [174, 15] on span "Work Orders" at bounding box center [189, 16] width 44 height 10
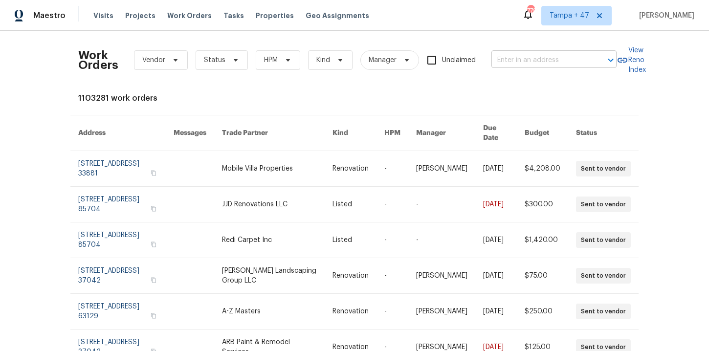
click at [515, 61] on input "text" at bounding box center [540, 60] width 98 height 15
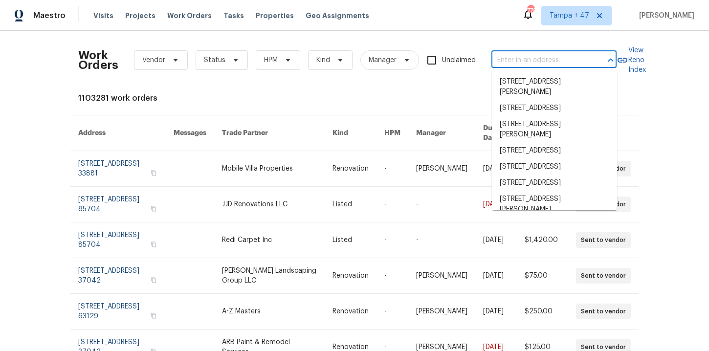
paste input "[STREET_ADDRESS][PERSON_NAME]"
type input "[STREET_ADDRESS][PERSON_NAME]"
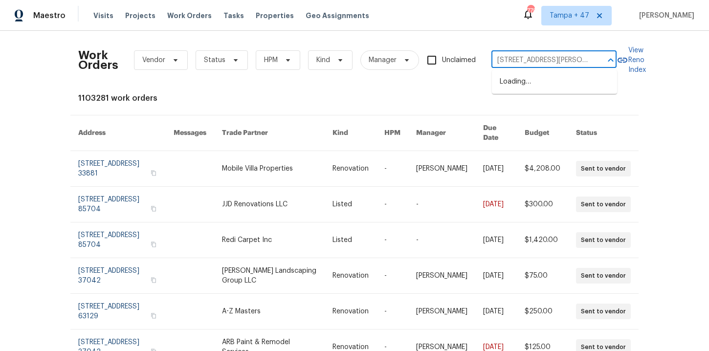
scroll to position [0, 20]
click at [533, 81] on li "[STREET_ADDRESS][PERSON_NAME]" at bounding box center [554, 87] width 125 height 26
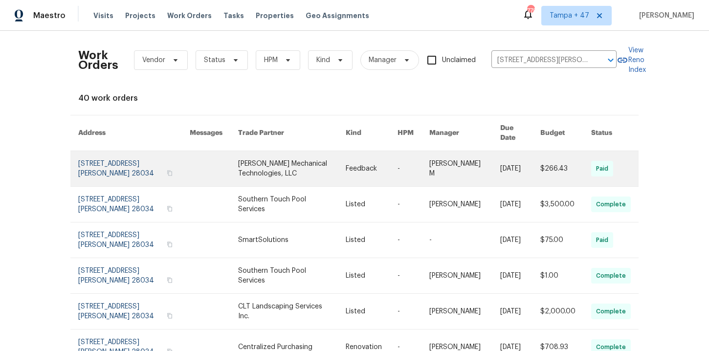
click at [111, 166] on link at bounding box center [133, 168] width 111 height 35
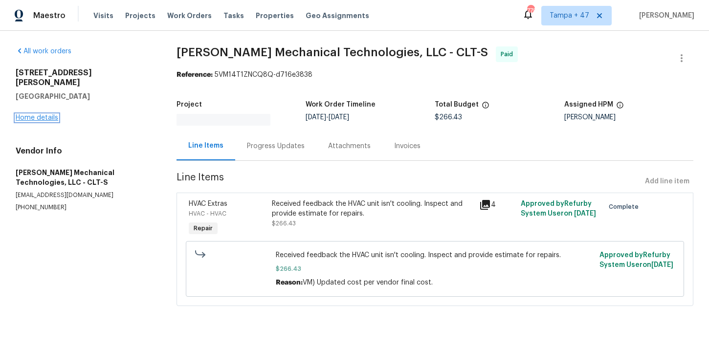
click at [42, 114] on link "Home details" at bounding box center [37, 117] width 43 height 7
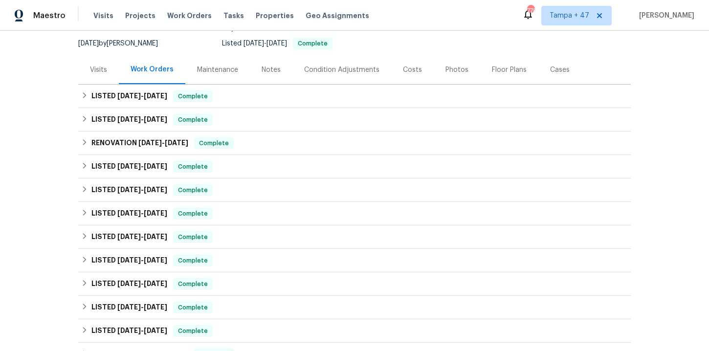
scroll to position [98, 0]
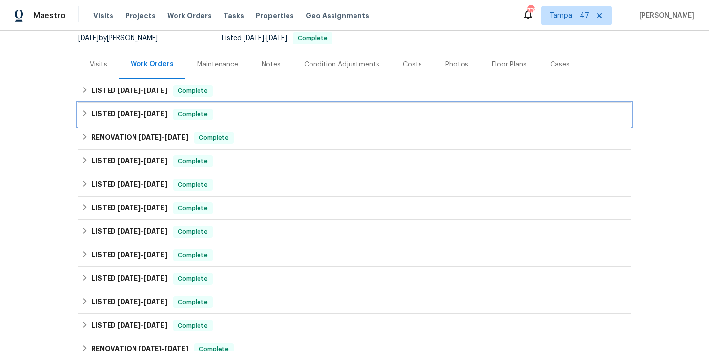
click at [263, 106] on div "LISTED [DATE] - [DATE] Complete" at bounding box center [354, 114] width 552 height 23
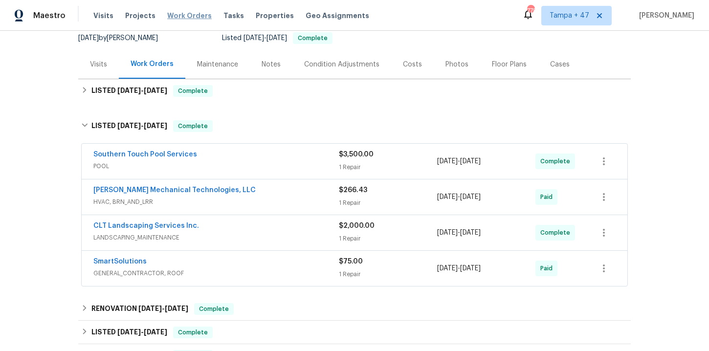
click at [186, 13] on span "Work Orders" at bounding box center [189, 16] width 44 height 10
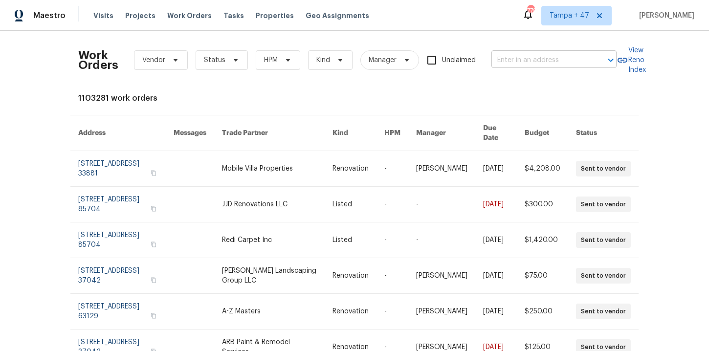
click at [509, 58] on input "text" at bounding box center [540, 60] width 98 height 15
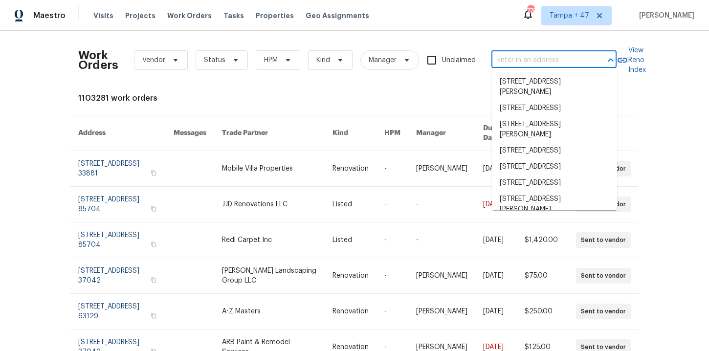
paste input "[STREET_ADDRESS]"
type input "[STREET_ADDRESS]"
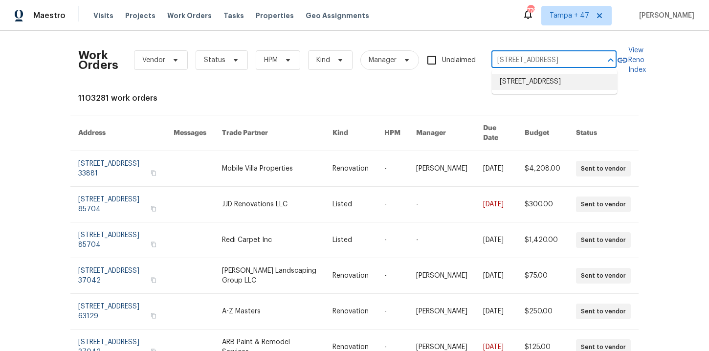
click at [540, 86] on li "[STREET_ADDRESS]" at bounding box center [554, 82] width 125 height 16
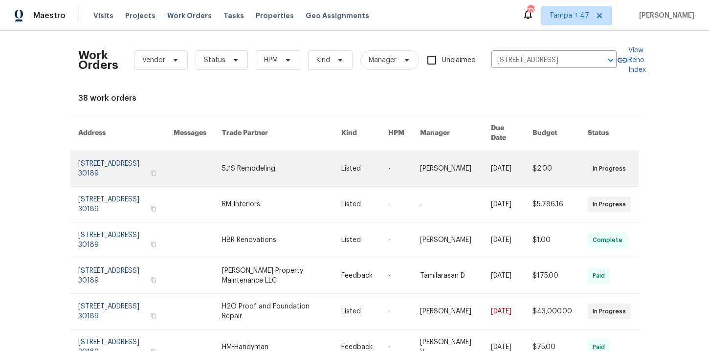
click at [111, 160] on link at bounding box center [125, 168] width 95 height 35
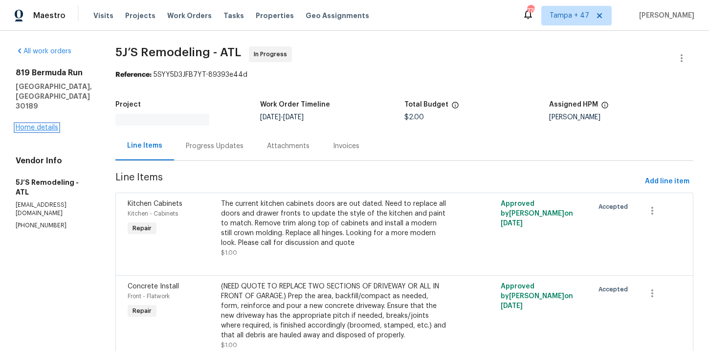
click at [39, 124] on link "Home details" at bounding box center [37, 127] width 43 height 7
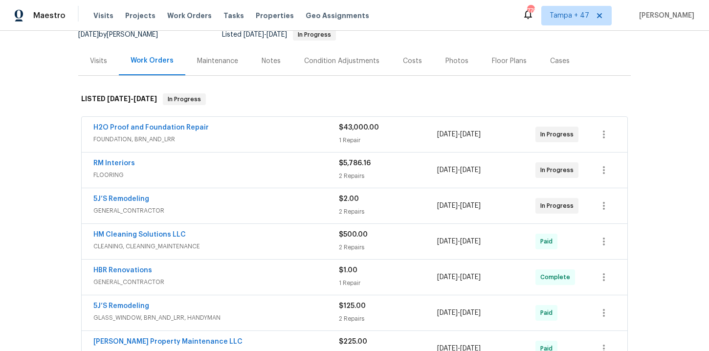
scroll to position [185, 0]
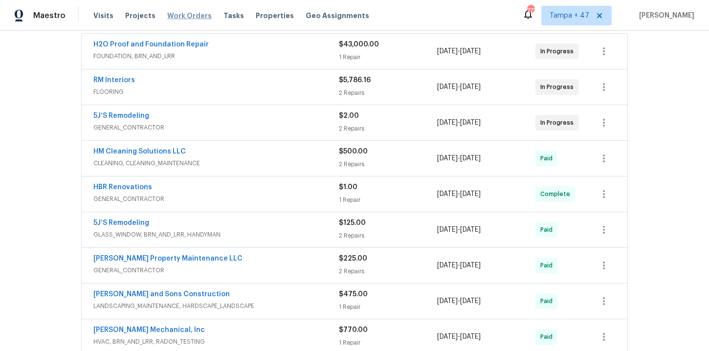
click at [179, 12] on span "Work Orders" at bounding box center [189, 16] width 44 height 10
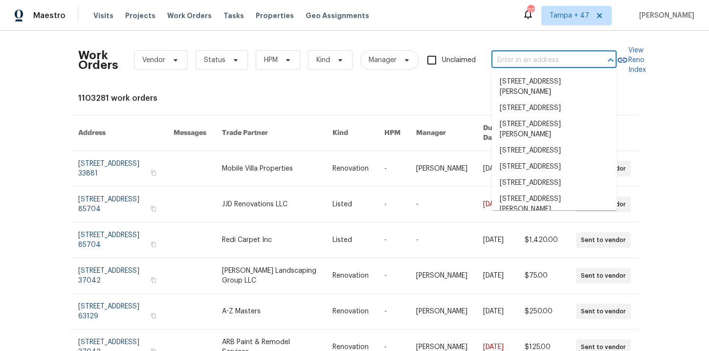
click at [509, 59] on input "text" at bounding box center [540, 60] width 98 height 15
paste input "[STREET_ADDRESS]"
type input "[STREET_ADDRESS]"
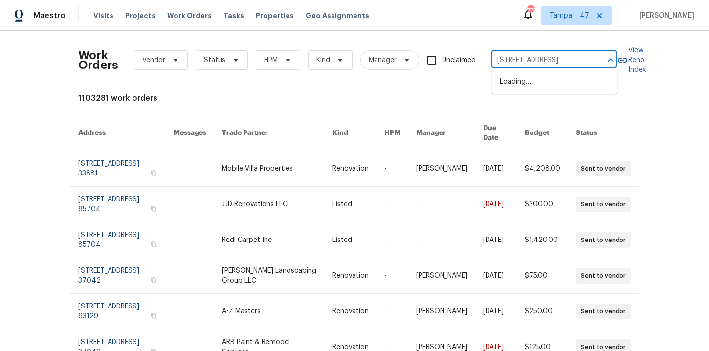
scroll to position [0, 36]
click at [534, 85] on li "[STREET_ADDRESS]" at bounding box center [554, 82] width 125 height 16
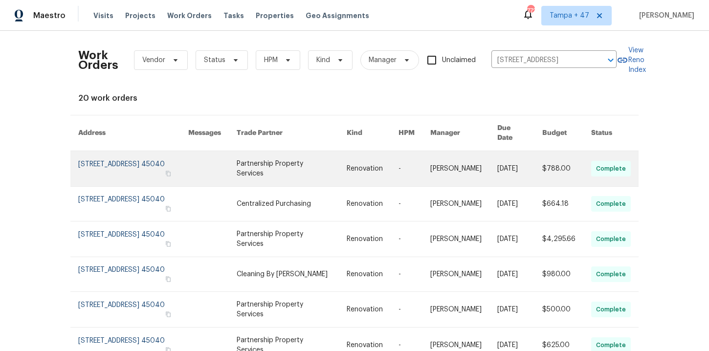
click at [120, 160] on link at bounding box center [133, 168] width 110 height 35
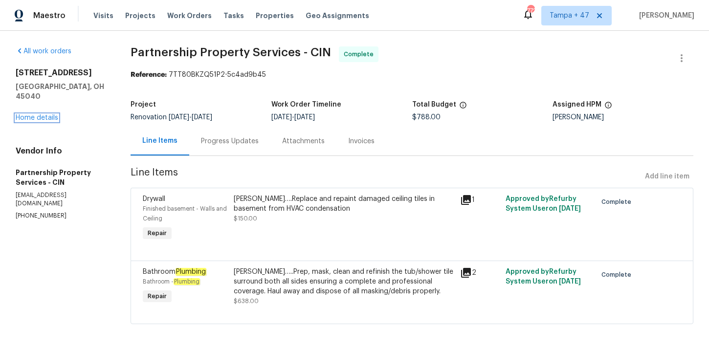
click at [47, 114] on link "Home details" at bounding box center [37, 117] width 43 height 7
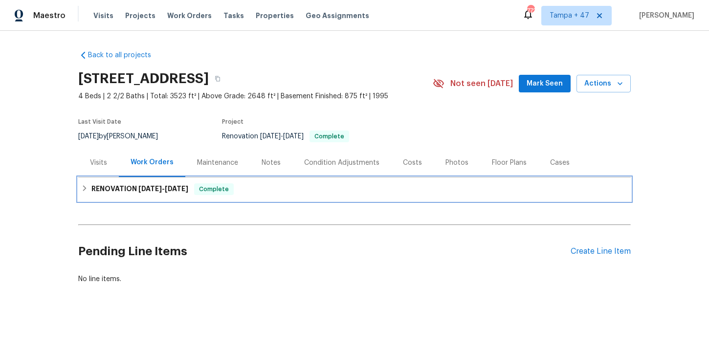
click at [254, 182] on div "RENOVATION [DATE] - [DATE] Complete" at bounding box center [354, 188] width 552 height 23
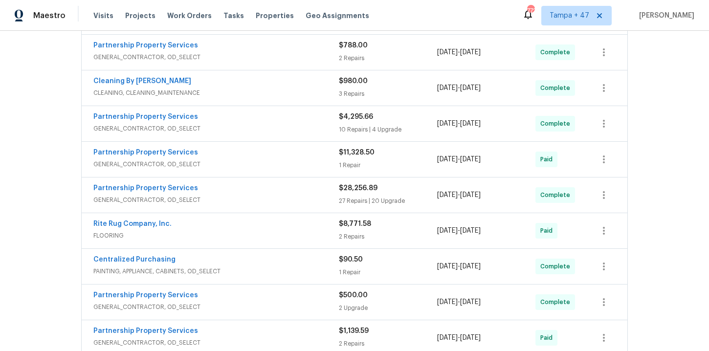
scroll to position [609, 0]
